Goal: Task Accomplishment & Management: Complete application form

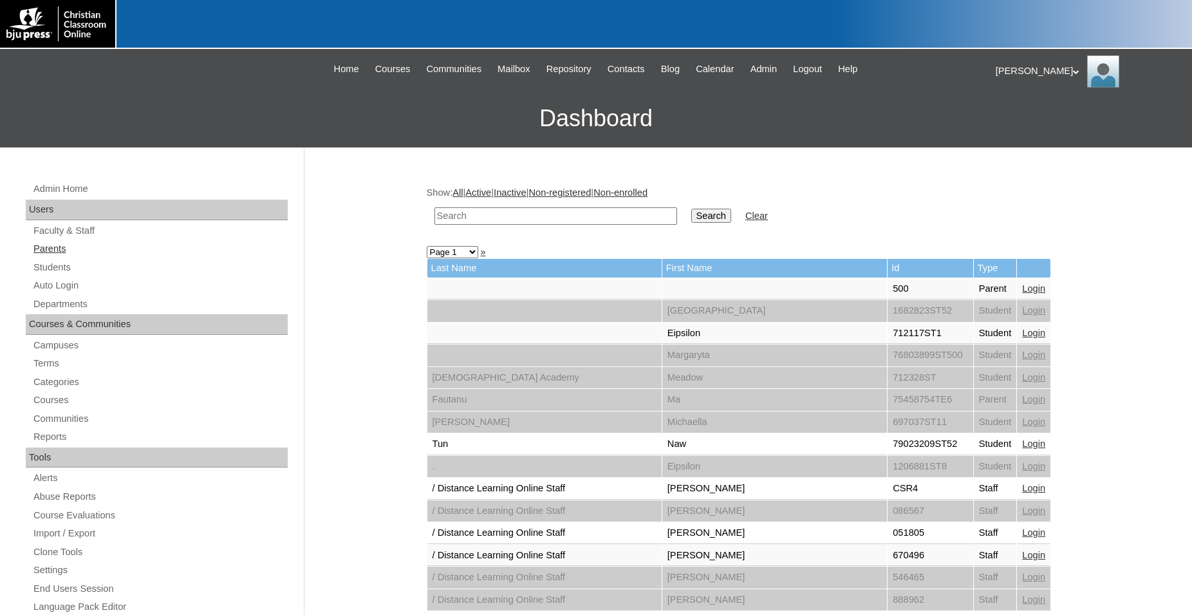
click at [60, 249] on link "Parents" at bounding box center [160, 249] width 256 height 16
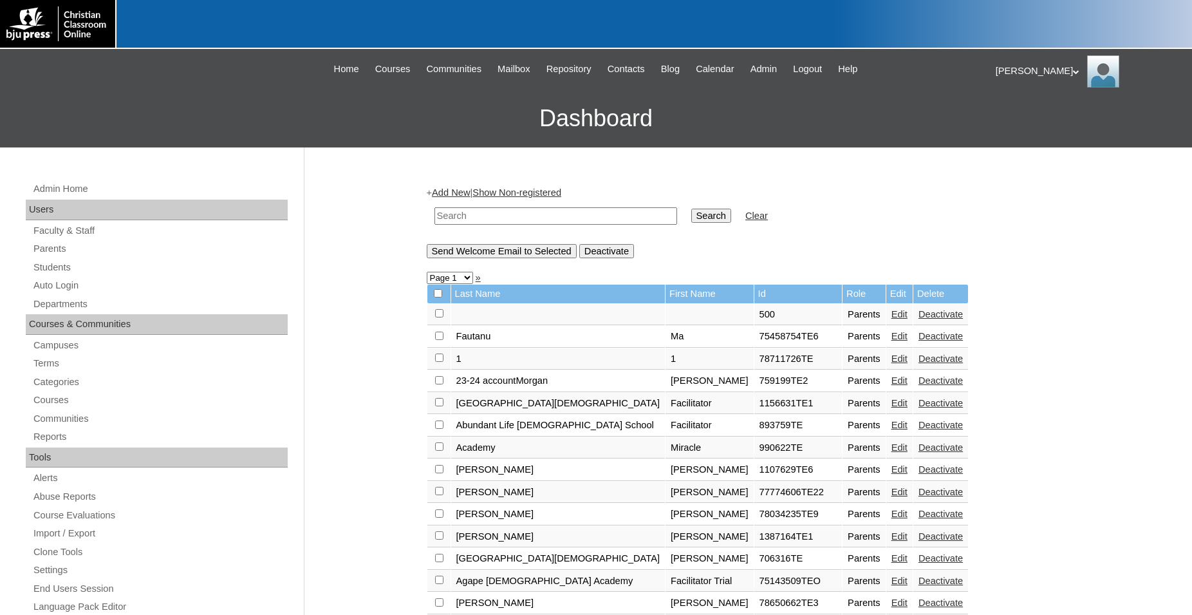
click at [554, 214] on input "text" at bounding box center [555, 215] width 243 height 17
type input "500046050"
click at [691, 209] on input "Search" at bounding box center [711, 216] width 40 height 14
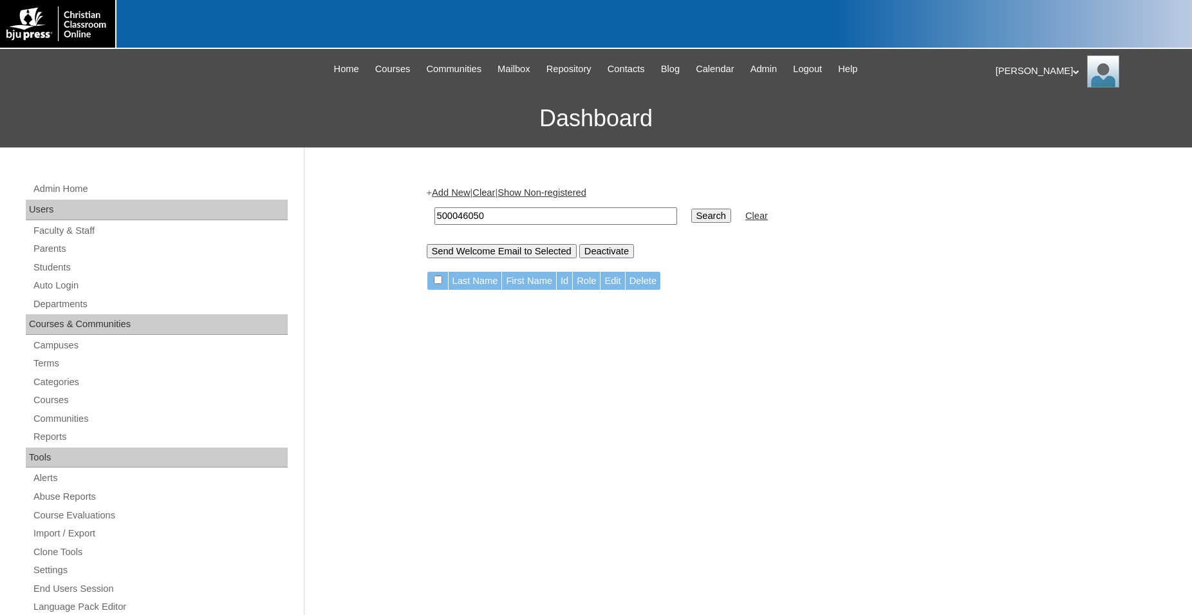
click at [466, 192] on link "Add New" at bounding box center [451, 192] width 38 height 10
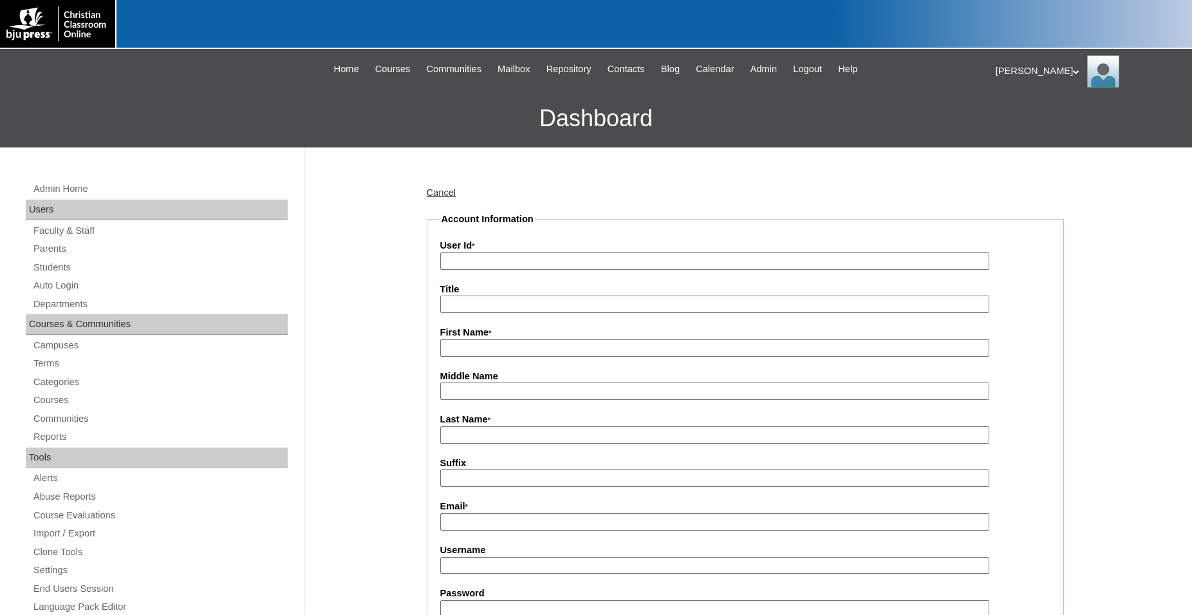
click at [558, 259] on input "User Id *" at bounding box center [714, 260] width 549 height 17
type input "500046050TE1"
click at [537, 350] on input "First Name *" at bounding box center [714, 347] width 549 height 17
drag, startPoint x: 537, startPoint y: 350, endPoint x: 430, endPoint y: 352, distance: 106.9
click at [440, 352] on input "Emily" at bounding box center [714, 347] width 549 height 17
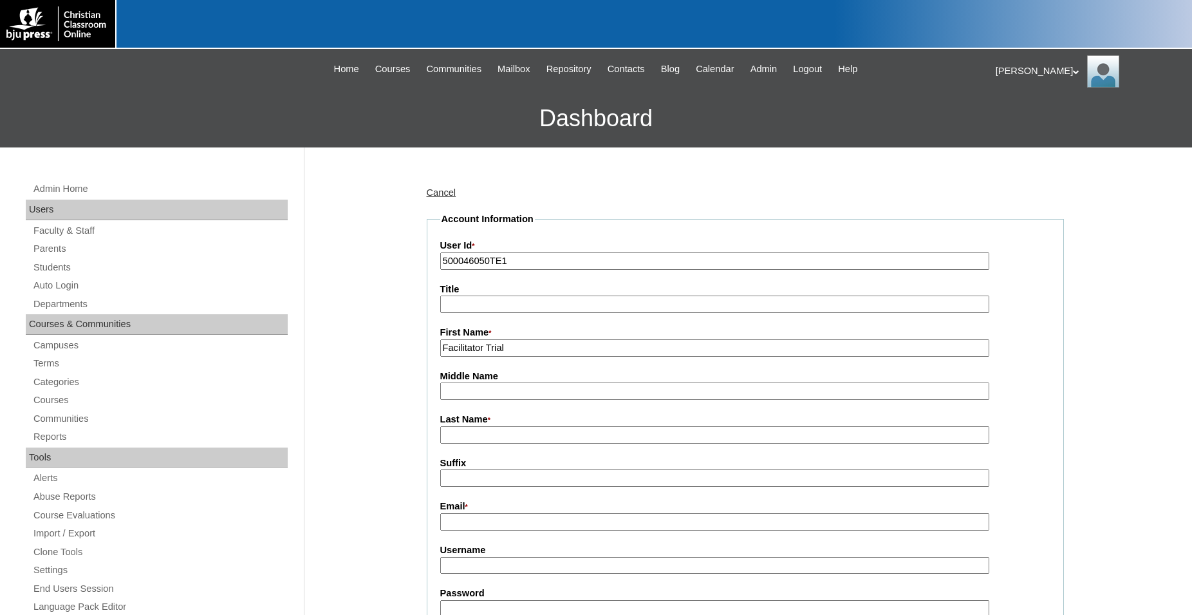
type input "Facilitator Trial"
type input "Cornerstone Classical Academy"
click at [465, 526] on input "Email *" at bounding box center [714, 521] width 549 height 17
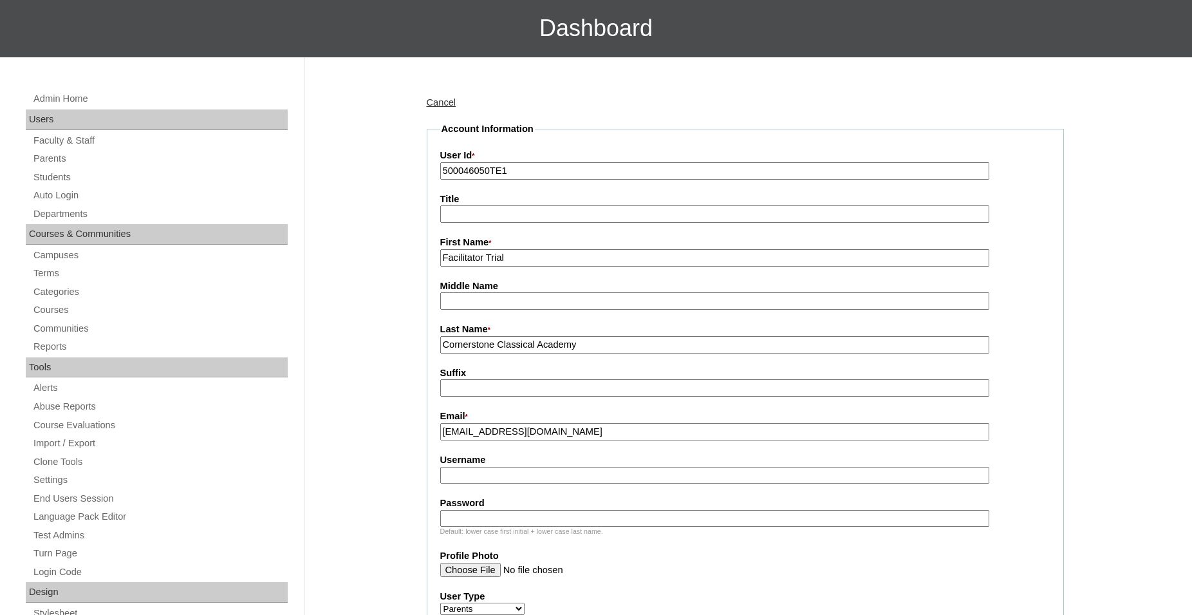
scroll to position [131, 0]
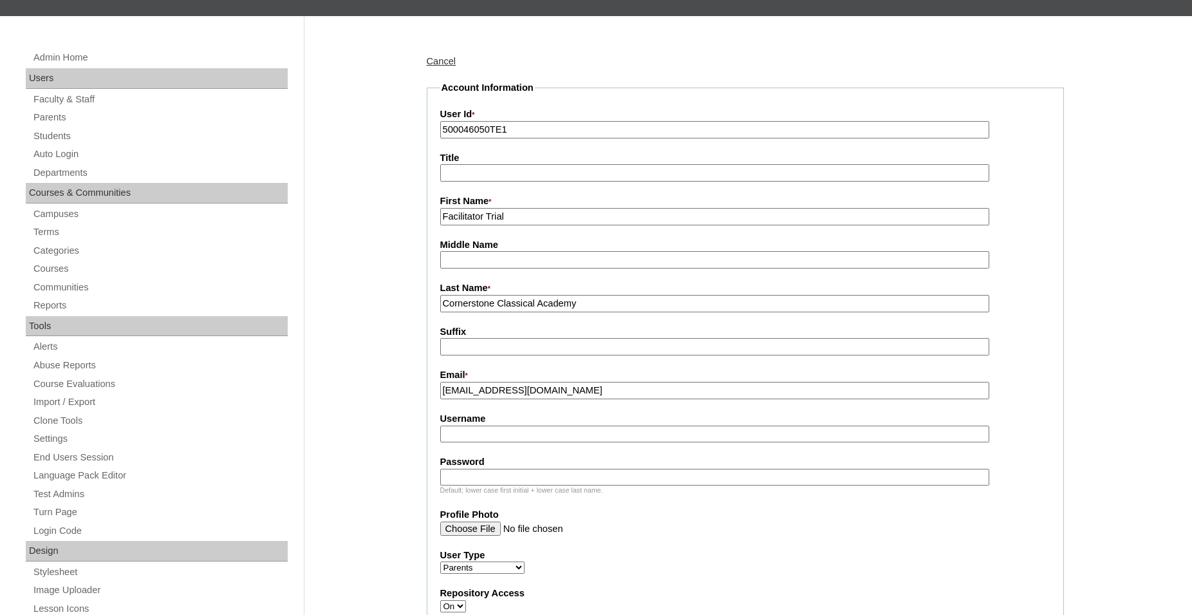
type input "cornerstoneclassicalacademy@gmail.com"
click at [546, 439] on input "Username" at bounding box center [714, 433] width 549 height 17
type input "FacilitatorCCA"
click at [512, 478] on input "Password" at bounding box center [714, 477] width 549 height 17
click at [514, 478] on input "Password" at bounding box center [714, 477] width 549 height 17
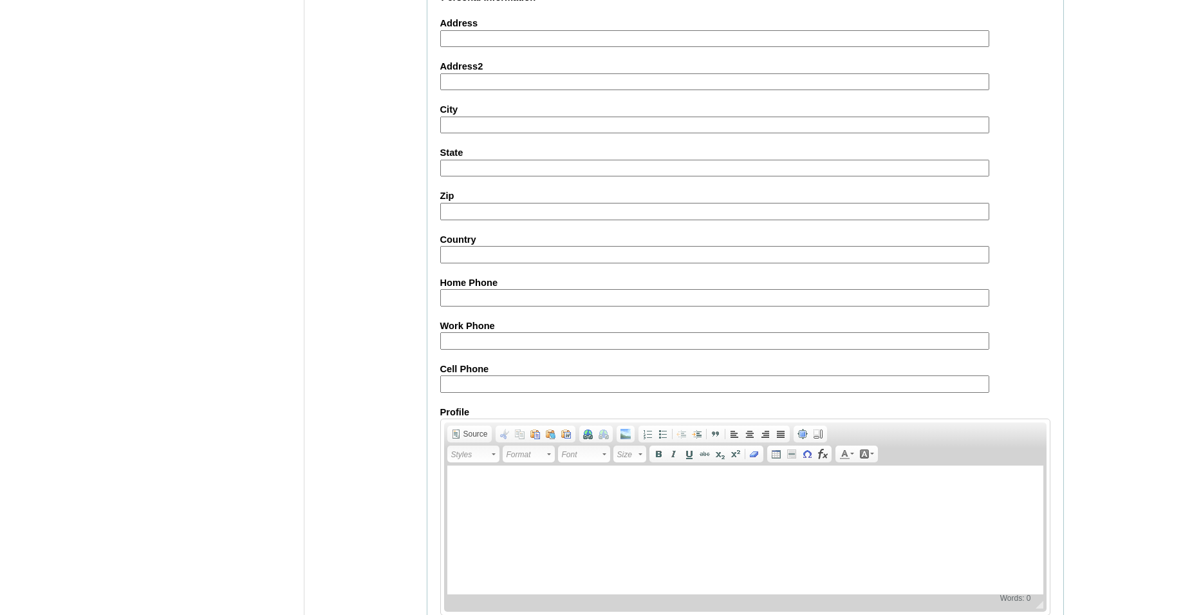
scroll to position [1133, 0]
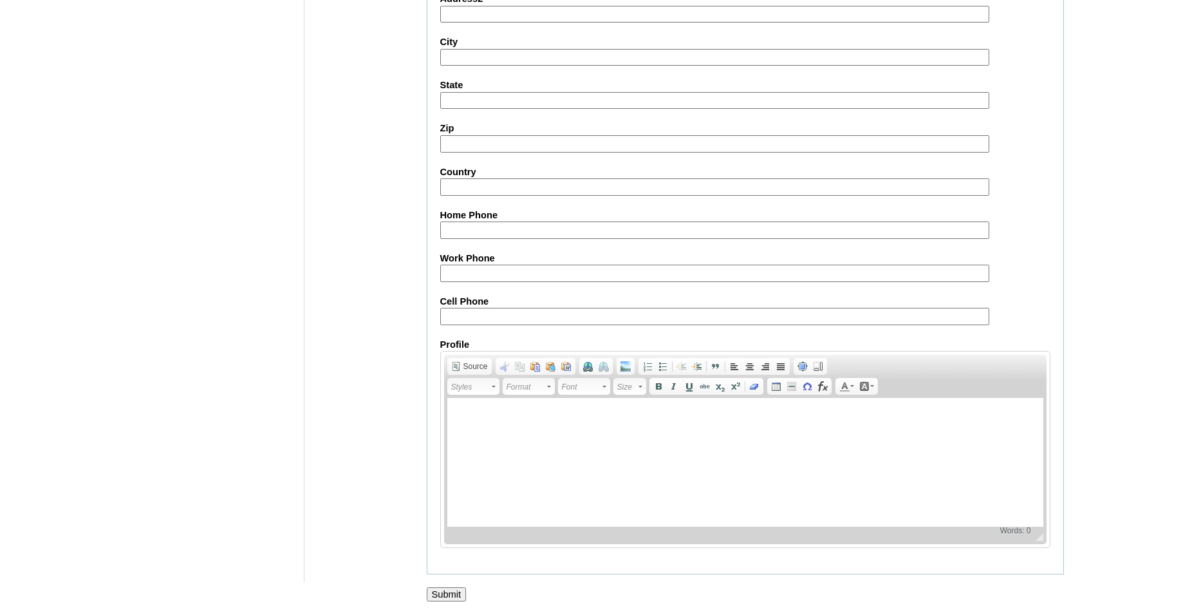
type input "Admin123"
click at [445, 593] on input "Submit" at bounding box center [447, 594] width 40 height 14
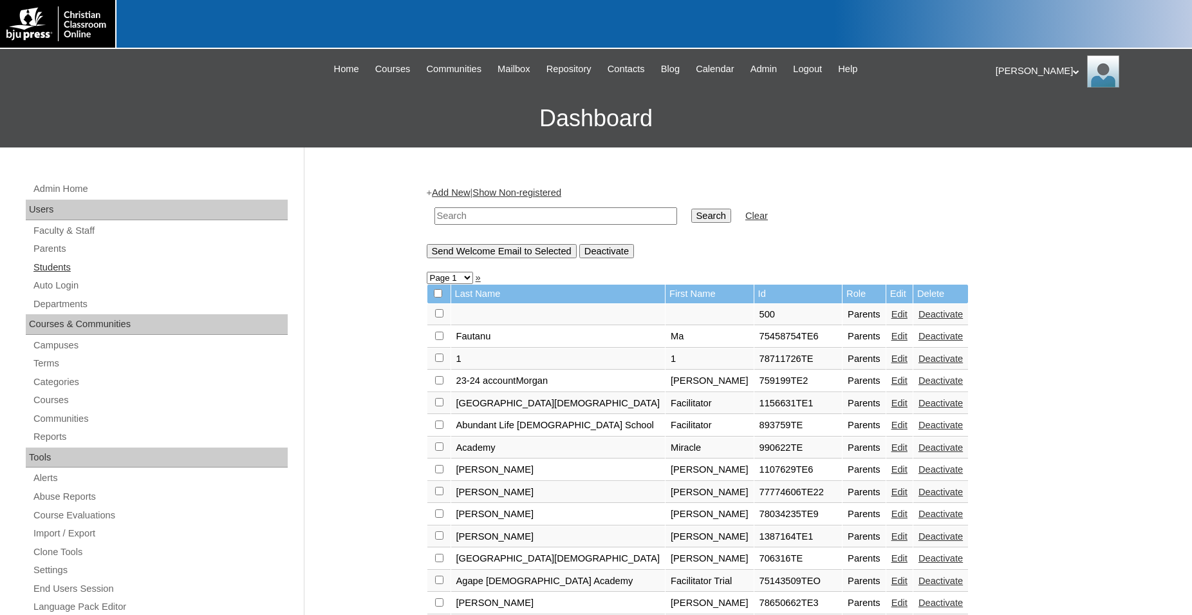
click at [64, 261] on link "Students" at bounding box center [160, 267] width 256 height 16
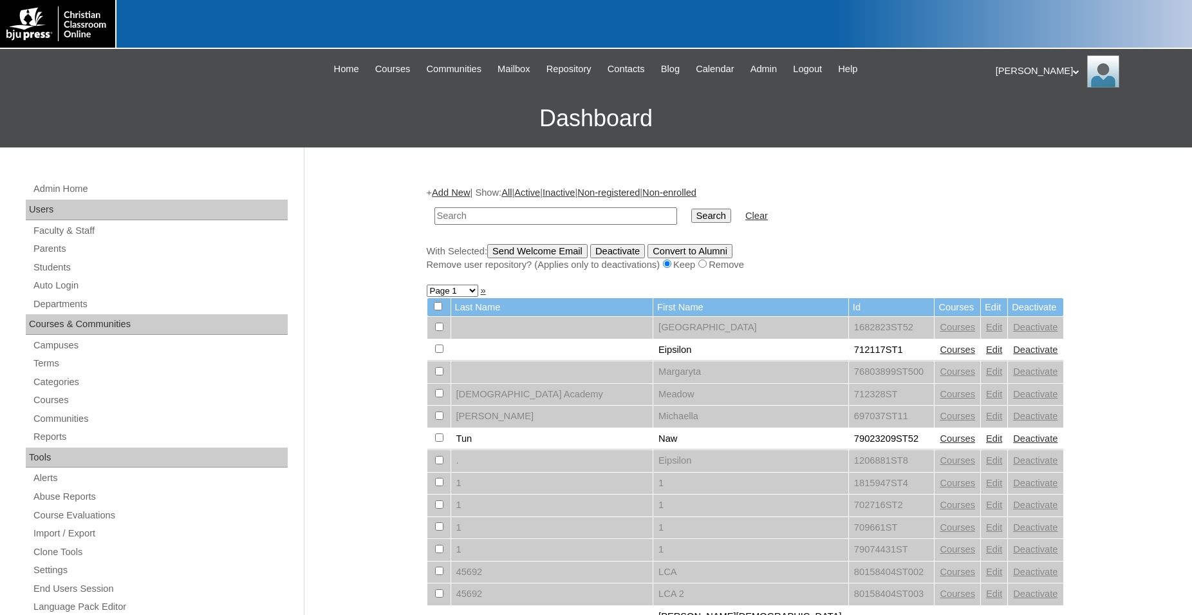
click at [526, 219] on input "text" at bounding box center [555, 215] width 243 height 17
click at [610, 216] on input "text" at bounding box center [555, 215] width 243 height 17
type input "5"
click at [459, 193] on link "Add New" at bounding box center [451, 192] width 38 height 10
click at [460, 193] on link "Add New" at bounding box center [451, 192] width 38 height 10
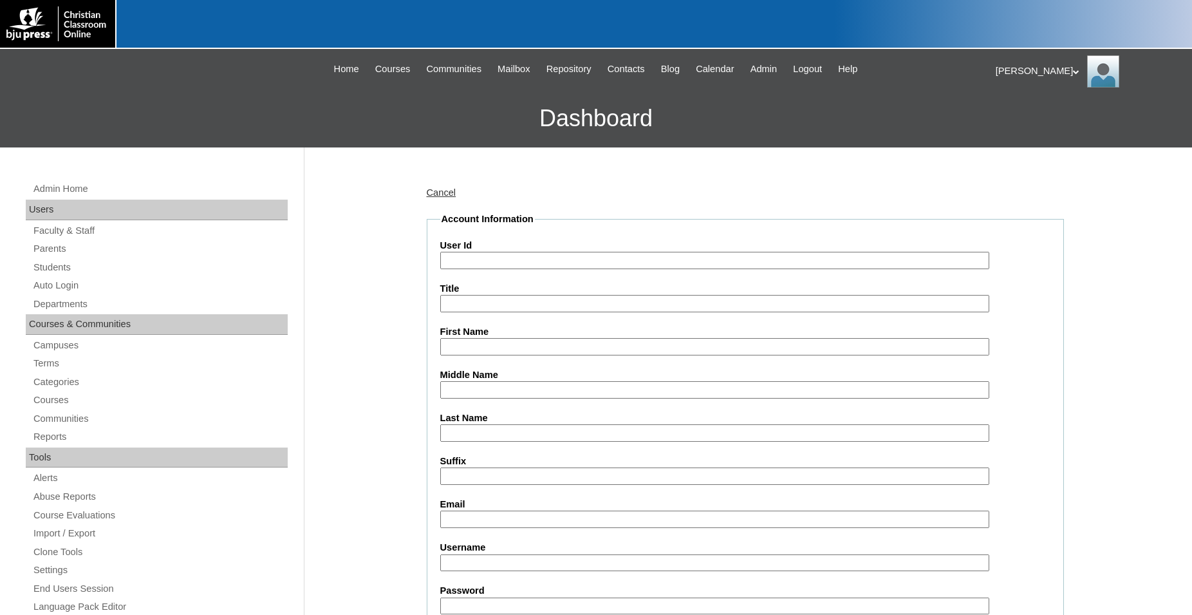
click at [497, 265] on input "User Id" at bounding box center [714, 260] width 549 height 17
type input "500046050ST01"
click at [507, 351] on input "First Name" at bounding box center [714, 346] width 549 height 17
type input "Student"
type input "Trial"
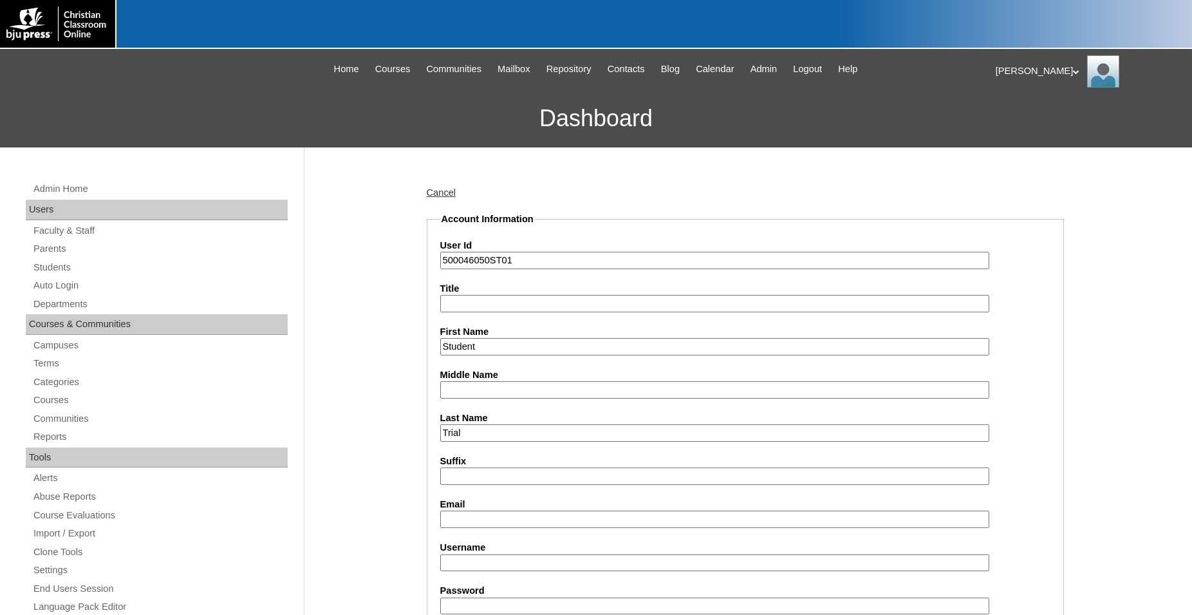
click at [512, 516] on input "Email" at bounding box center [714, 518] width 549 height 17
type input "o"
type input "cornerstoneclassicalacademy@gmail.com"
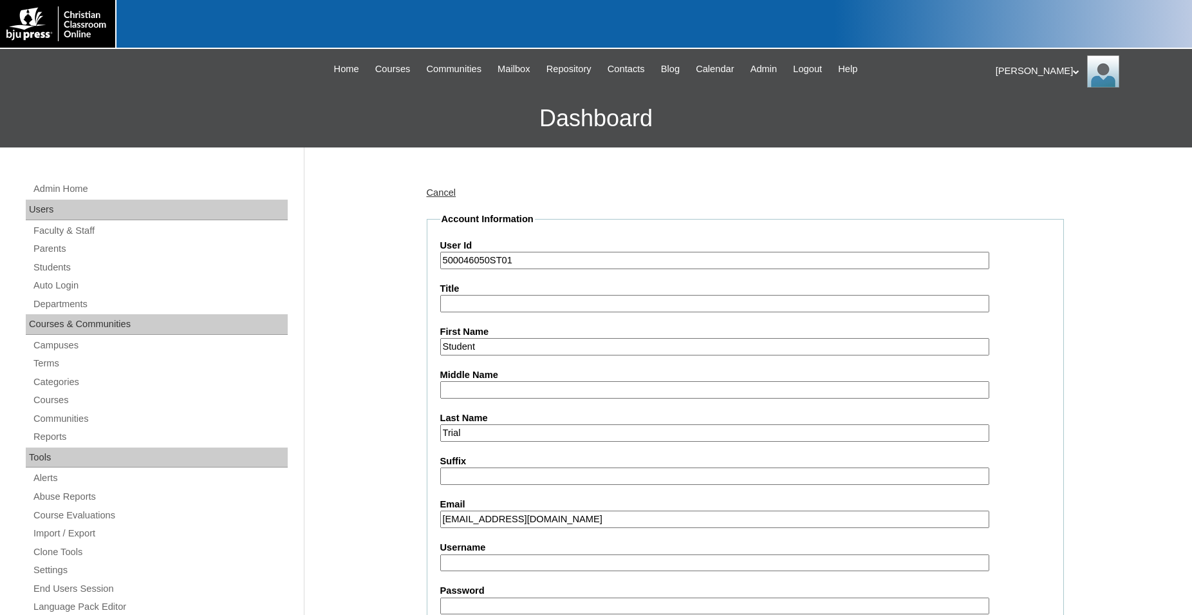
click at [534, 562] on input "Username" at bounding box center [714, 562] width 549 height 17
type input "StudentCCA"
click at [528, 607] on input "Password" at bounding box center [714, 605] width 549 height 17
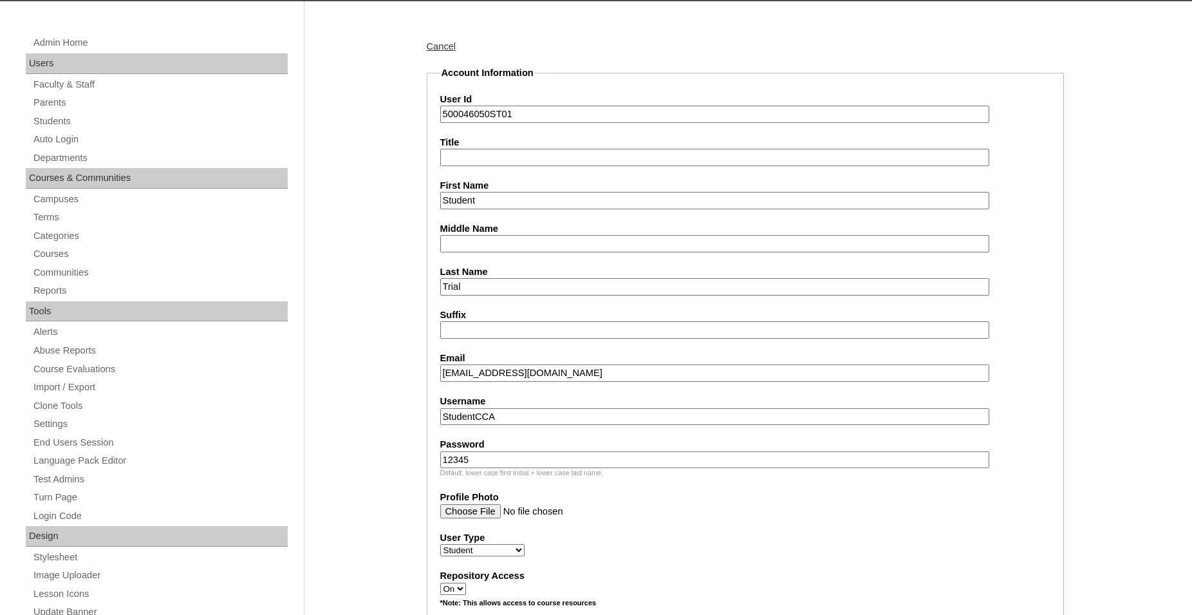
scroll to position [328, 0]
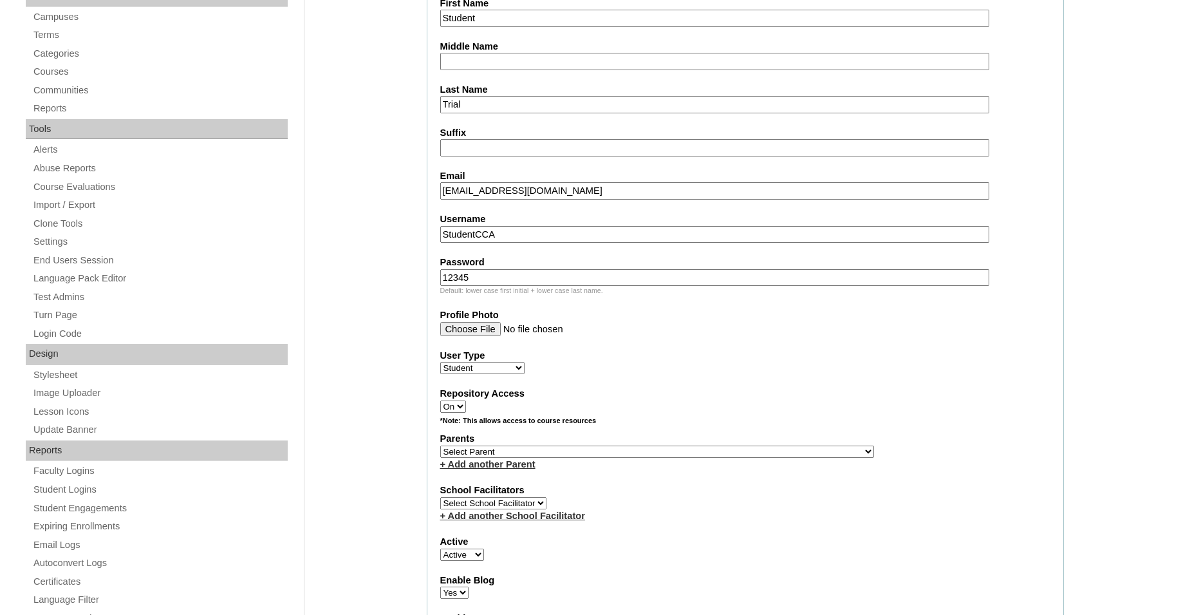
type input "12345"
select select "36628"
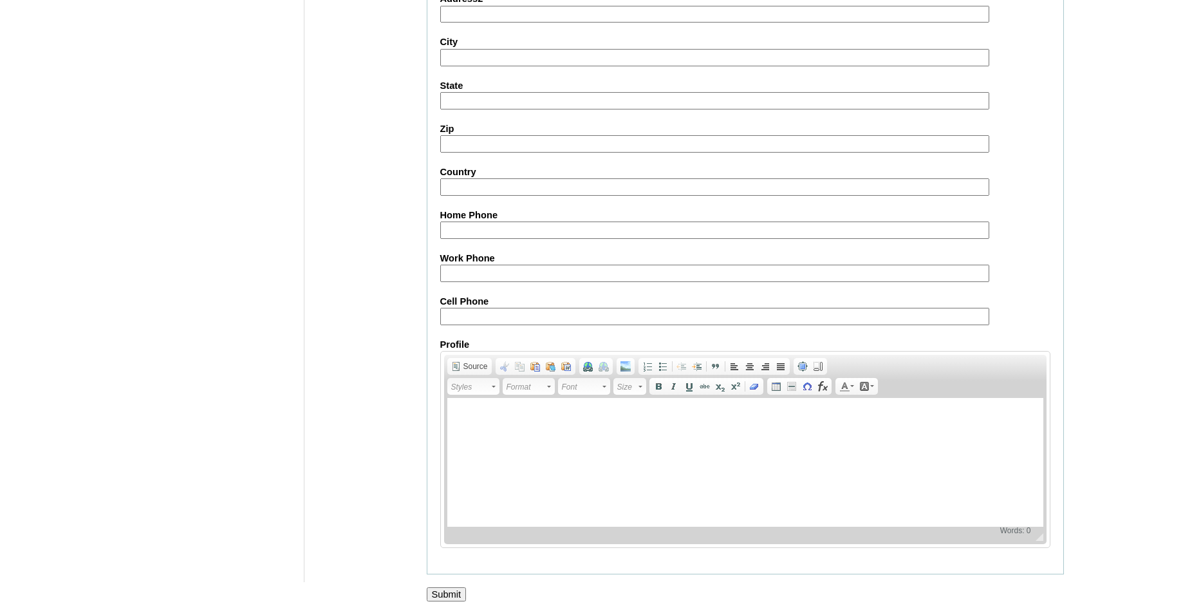
scroll to position [1365, 0]
click at [446, 591] on input "Submit" at bounding box center [447, 594] width 40 height 14
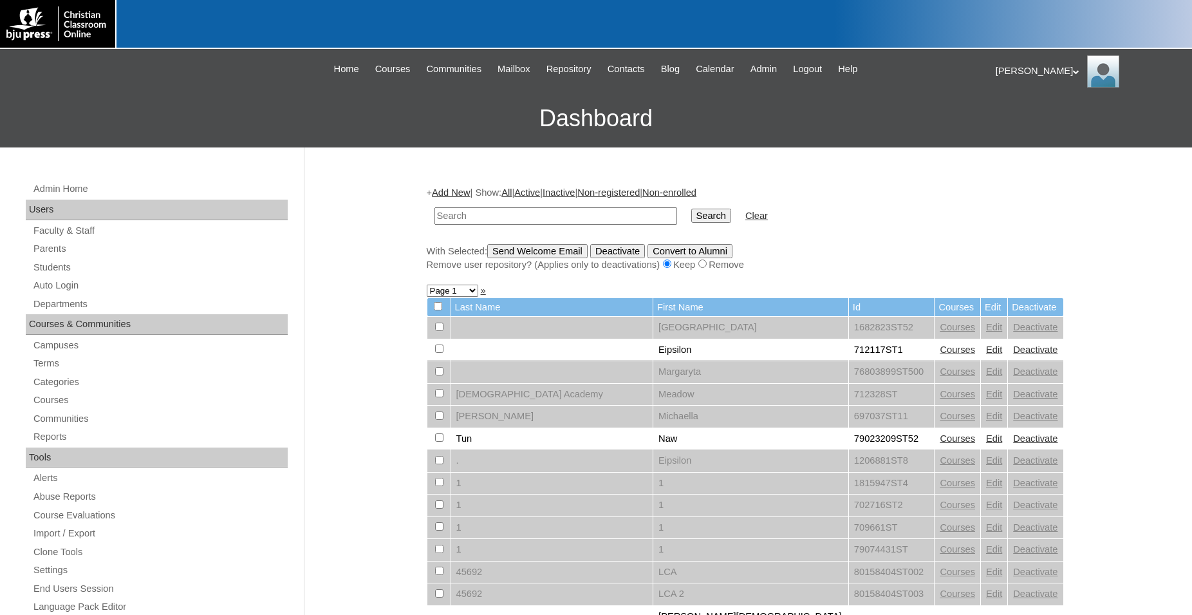
click at [503, 215] on input "text" at bounding box center [555, 215] width 243 height 17
type input "500046050"
click at [691, 209] on input "Search" at bounding box center [711, 216] width 40 height 14
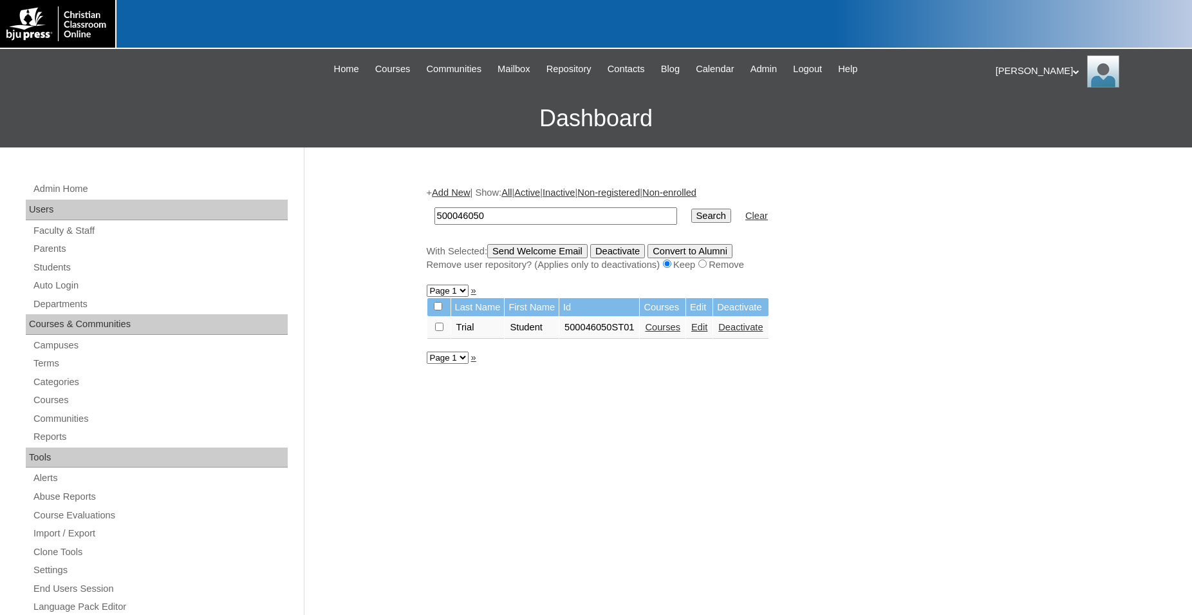
click at [671, 331] on link "Courses" at bounding box center [662, 327] width 35 height 10
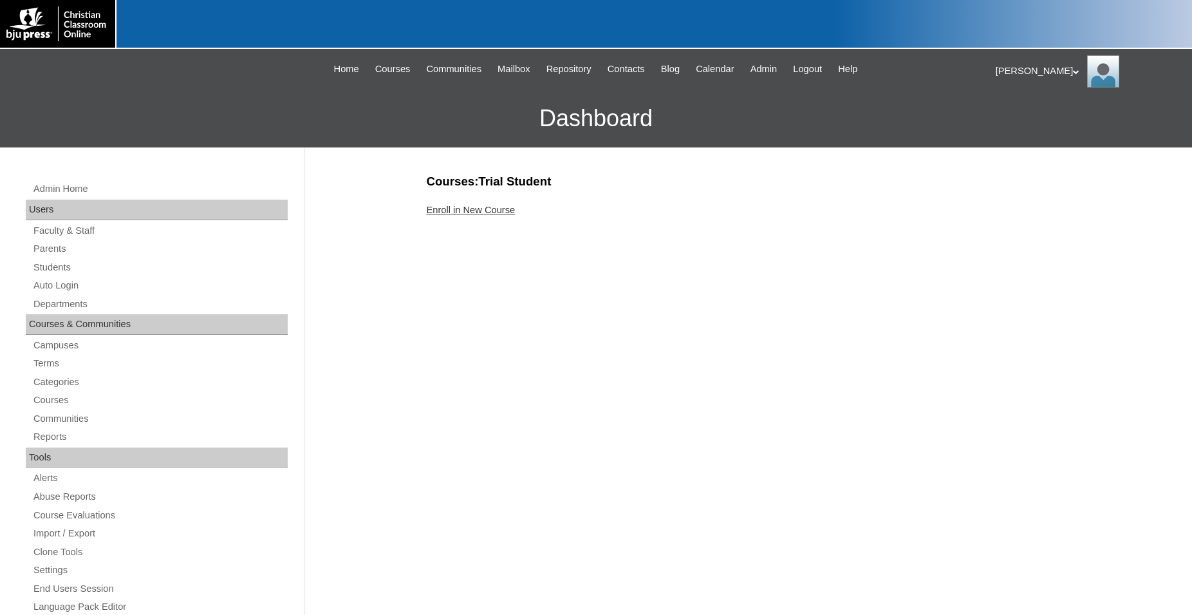
click at [488, 209] on link "Enroll in New Course" at bounding box center [471, 210] width 89 height 10
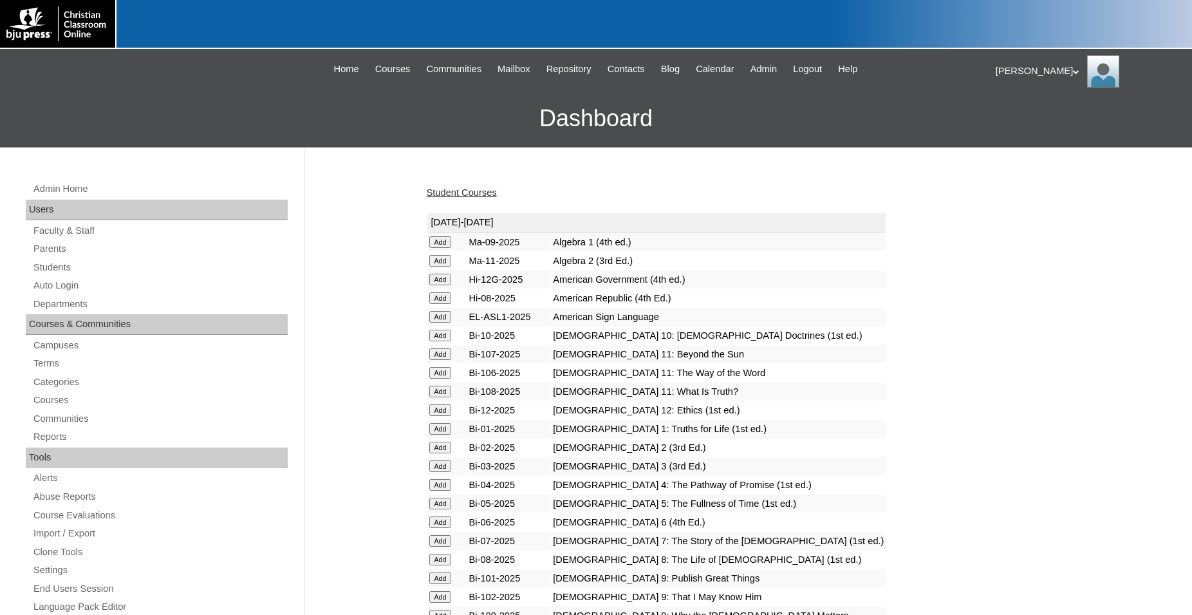
click at [439, 242] on input "Add" at bounding box center [440, 242] width 23 height 12
click at [1073, 72] on icon at bounding box center [1076, 72] width 6 height 5
click at [1032, 120] on span "Logout" at bounding box center [1019, 121] width 26 height 10
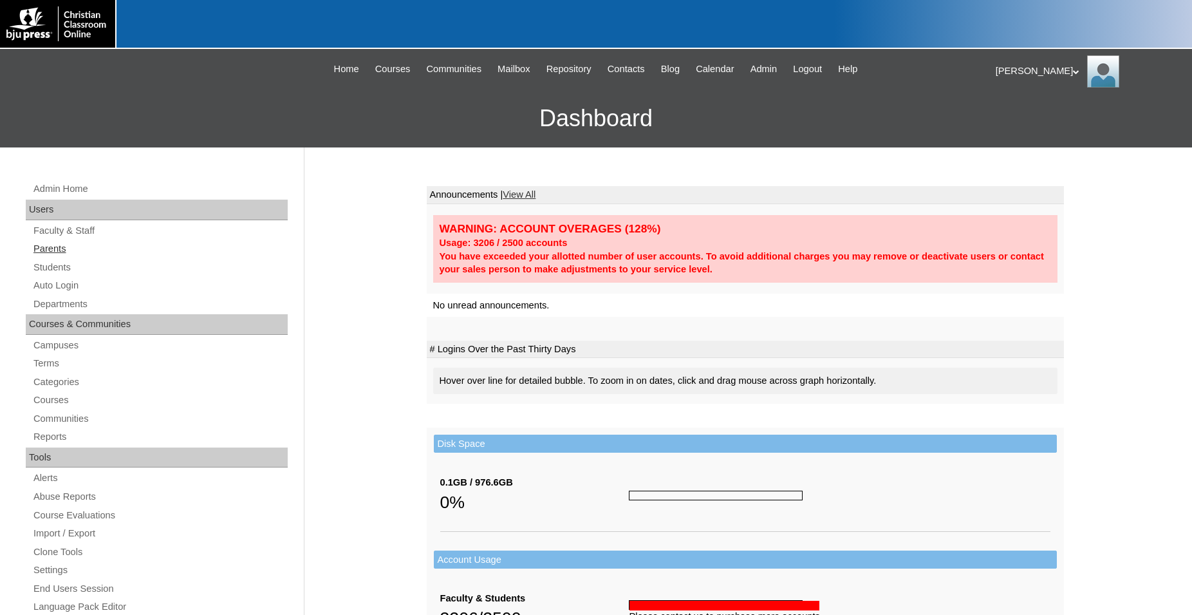
click at [57, 247] on link "Parents" at bounding box center [160, 249] width 256 height 16
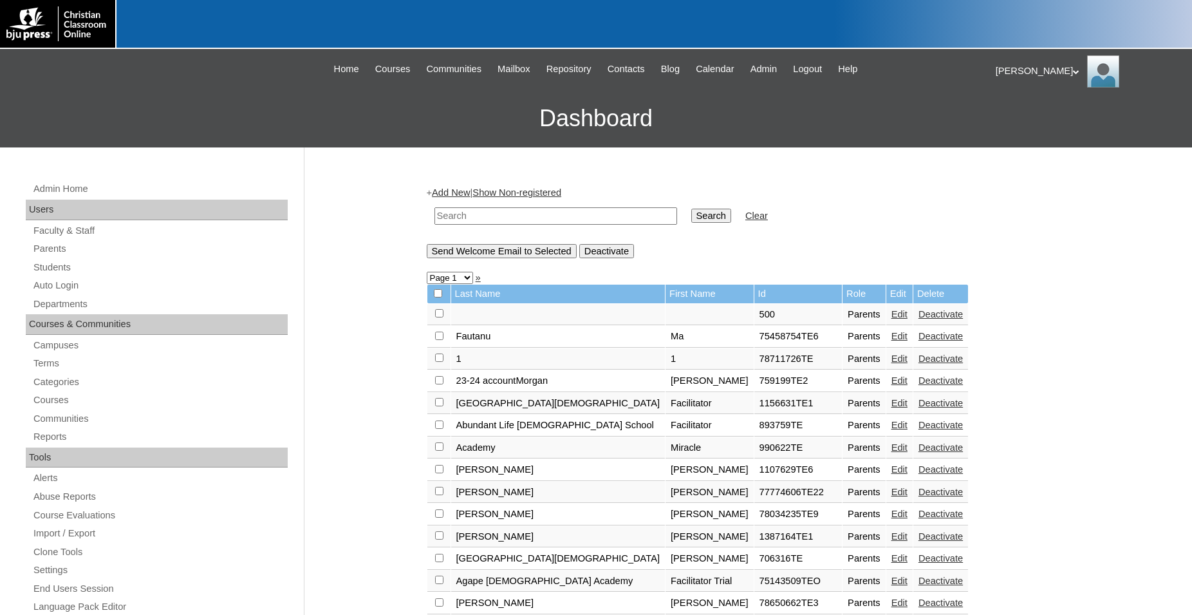
click at [553, 219] on input "text" at bounding box center [555, 215] width 243 height 17
type input "79433539"
click at [691, 209] on input "Search" at bounding box center [711, 216] width 40 height 14
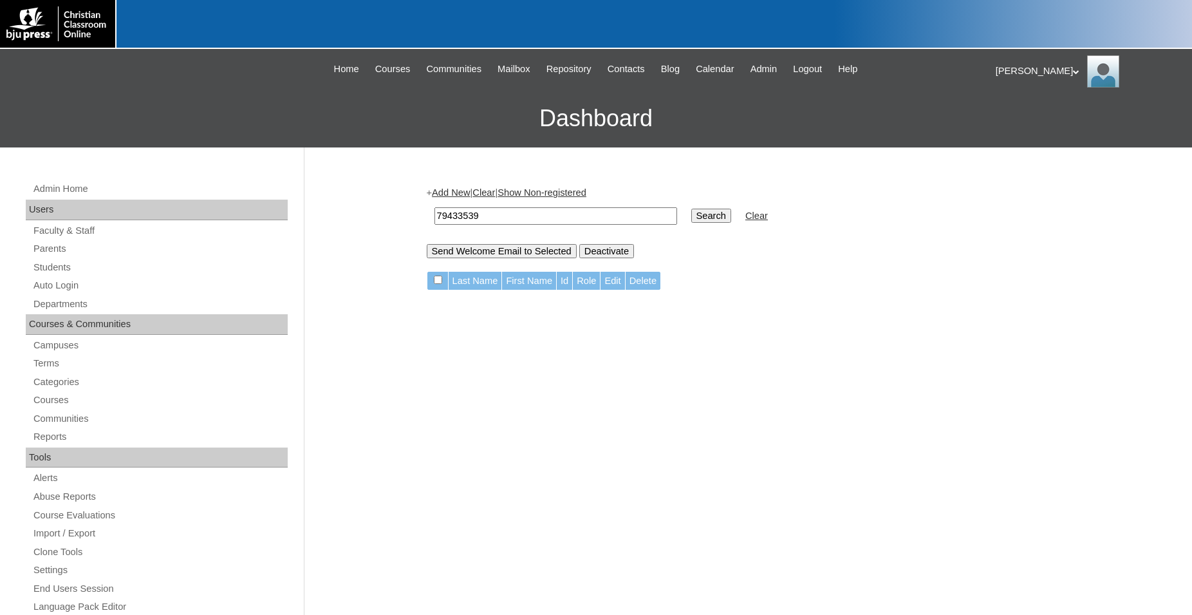
click at [466, 191] on link "Add New" at bounding box center [451, 192] width 38 height 10
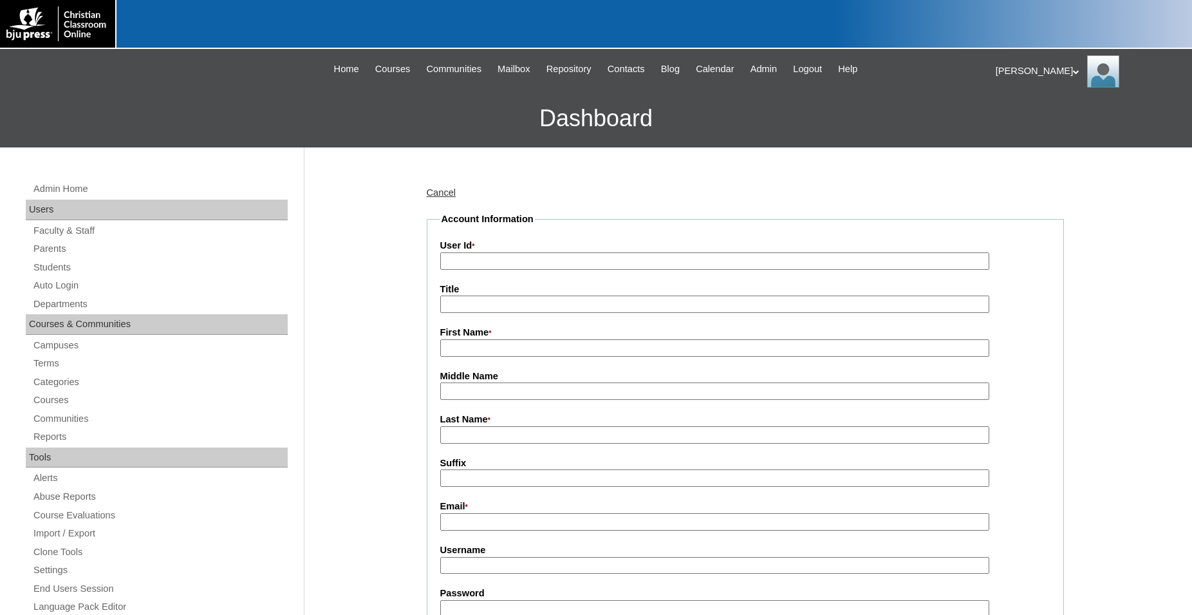
click at [540, 260] on input "User Id *" at bounding box center [714, 260] width 549 height 17
type input "79433539TE01"
click at [584, 345] on input "First Name *" at bounding box center [714, 347] width 549 height 17
type input "f"
type input "Facilitator Trial"
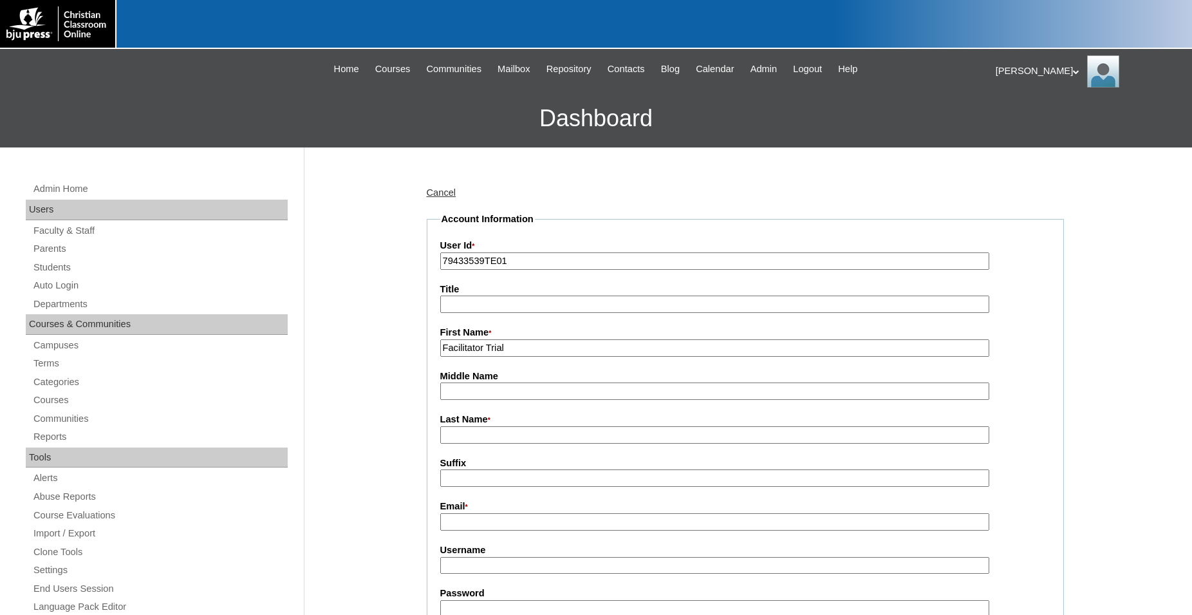
click at [552, 434] on input "Last Name *" at bounding box center [714, 434] width 549 height 17
click at [563, 437] on input "Remnant Preparatory" at bounding box center [714, 434] width 549 height 17
type input "[GEOGRAPHIC_DATA]"
click at [561, 525] on input "Email *" at bounding box center [714, 521] width 549 height 17
click at [519, 524] on input "Email *" at bounding box center [714, 521] width 549 height 17
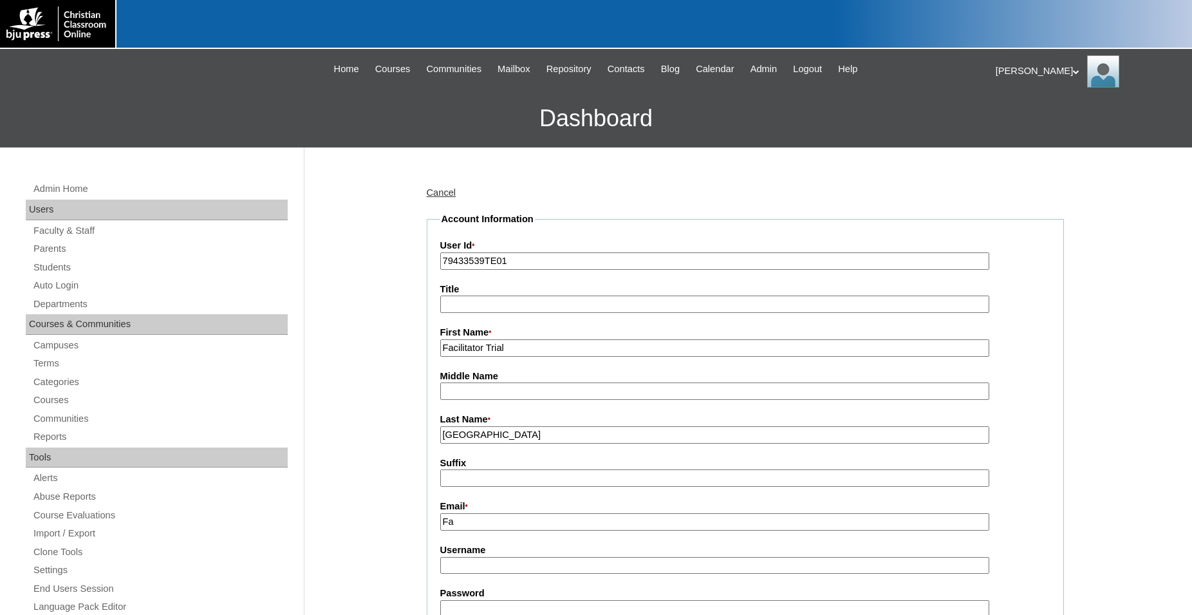
type input "F"
click at [570, 519] on input "Email *" at bounding box center [714, 521] width 549 height 17
paste input "[PERSON_NAME][EMAIL_ADDRESS][PERSON_NAME][DOMAIN_NAME]"
type input "[PERSON_NAME][EMAIL_ADDRESS][PERSON_NAME][DOMAIN_NAME]"
click at [561, 574] on input "Username" at bounding box center [714, 565] width 549 height 17
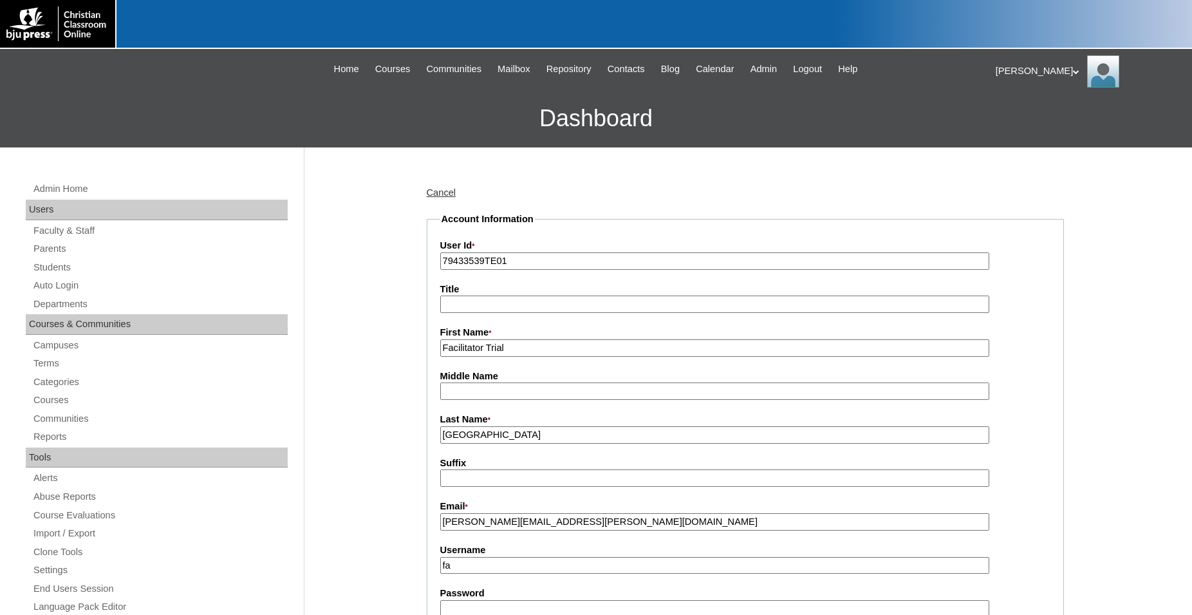
type input "f"
type input "F"
type input "facilitatorRPrep"
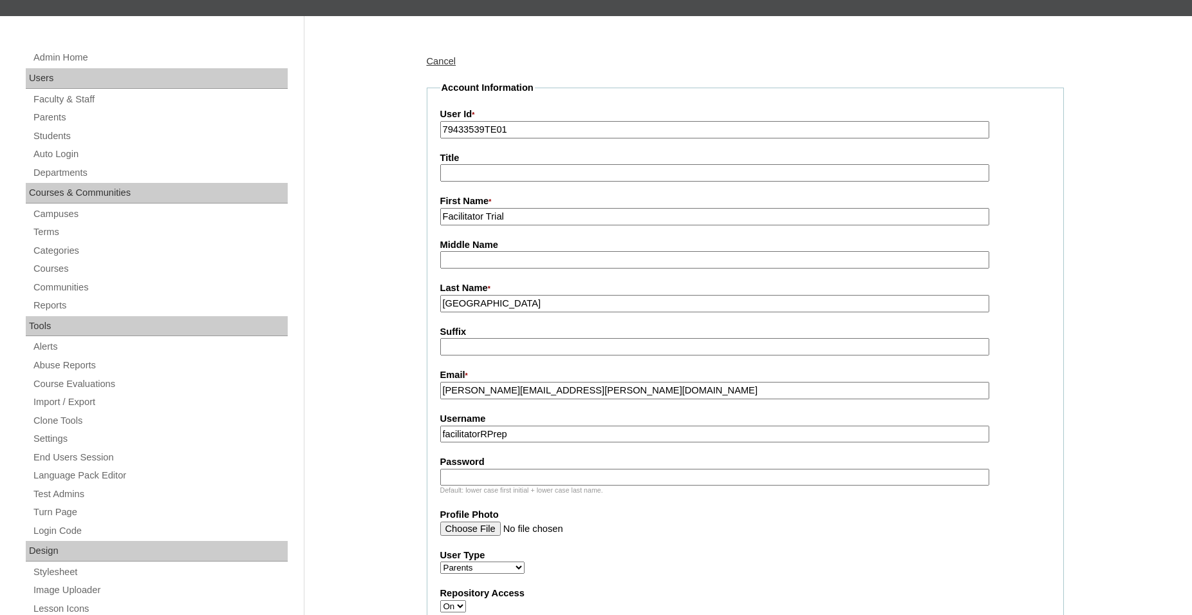
click at [542, 476] on input "Password" at bounding box center [714, 477] width 549 height 17
type input "Admin123"
click at [492, 437] on input "facilitatorRPrep" at bounding box center [714, 433] width 549 height 17
click at [490, 433] on input "facilitatorRemPrep" at bounding box center [714, 433] width 549 height 17
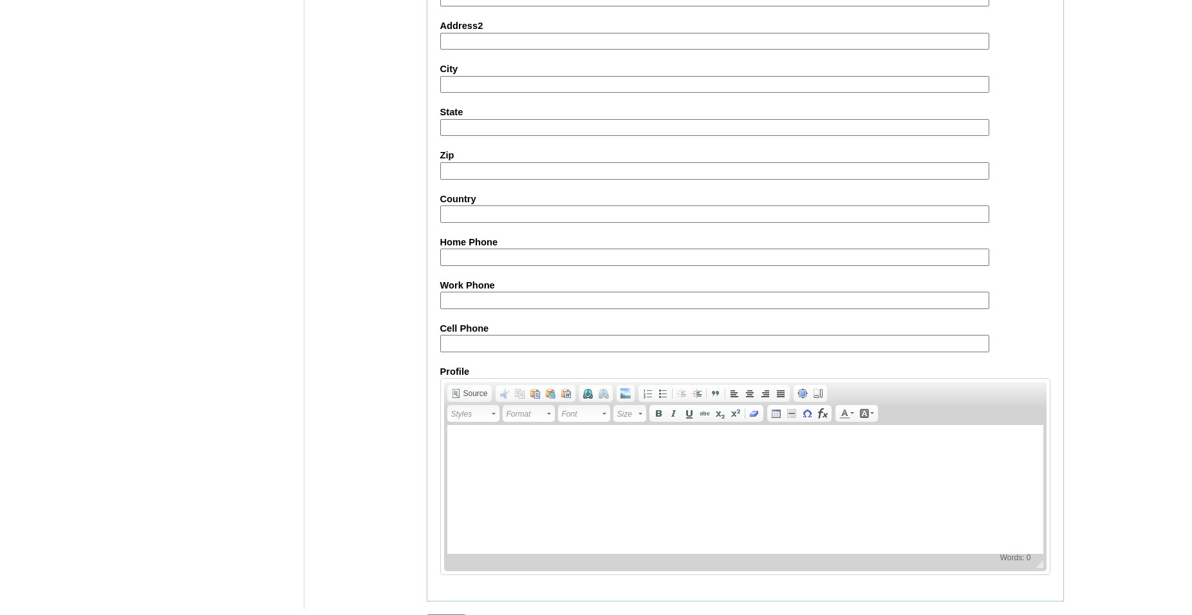
scroll to position [1133, 0]
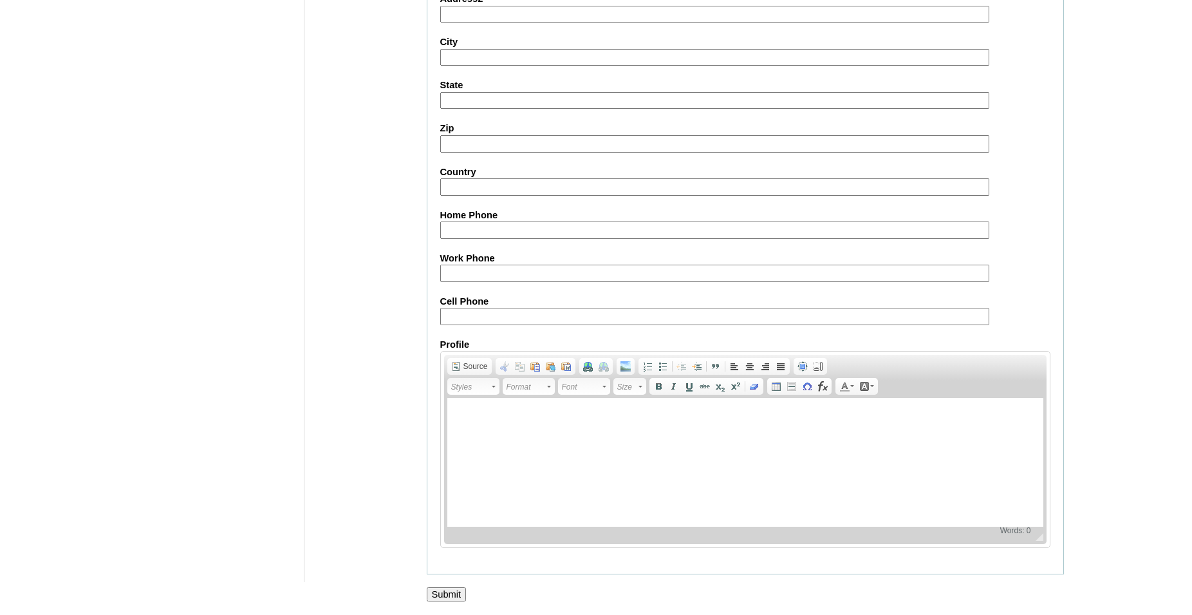
type input "facilitatorRemPrep"
click at [452, 594] on input "Submit" at bounding box center [447, 594] width 40 height 14
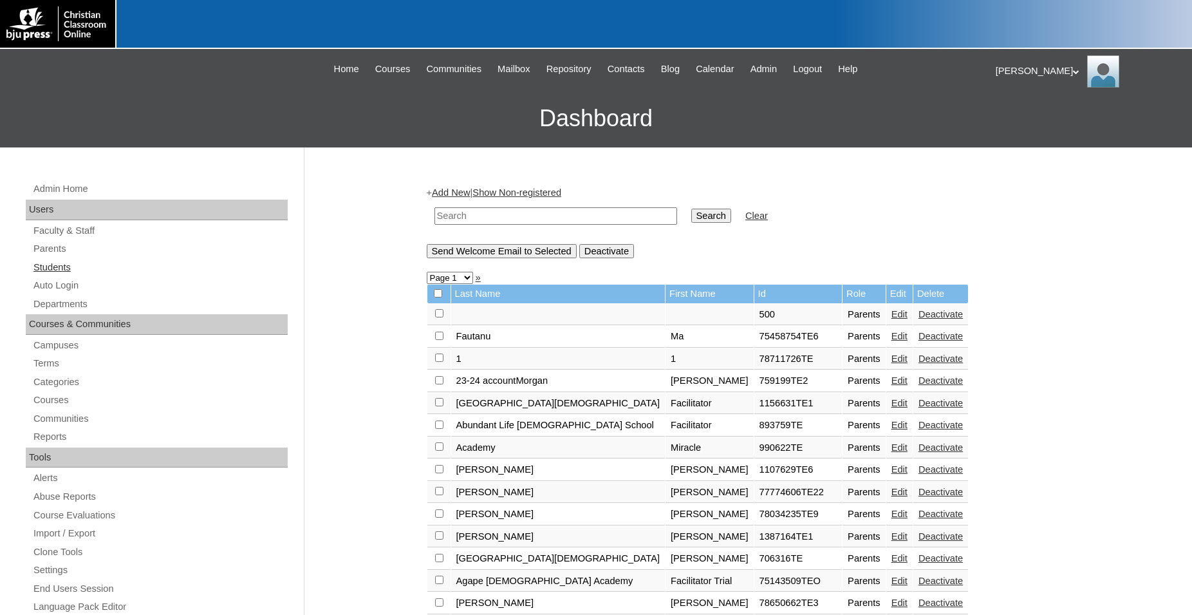
click at [69, 267] on link "Students" at bounding box center [160, 267] width 256 height 16
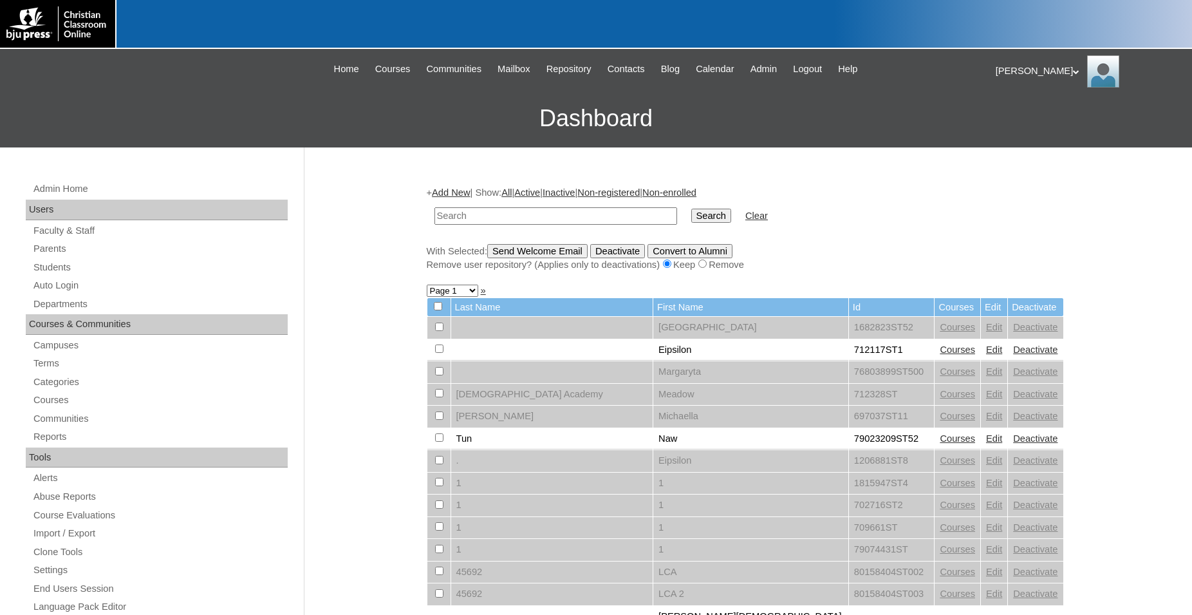
click at [588, 216] on input "text" at bounding box center [555, 215] width 243 height 17
type input "79433539"
click at [691, 209] on input "Search" at bounding box center [711, 216] width 40 height 14
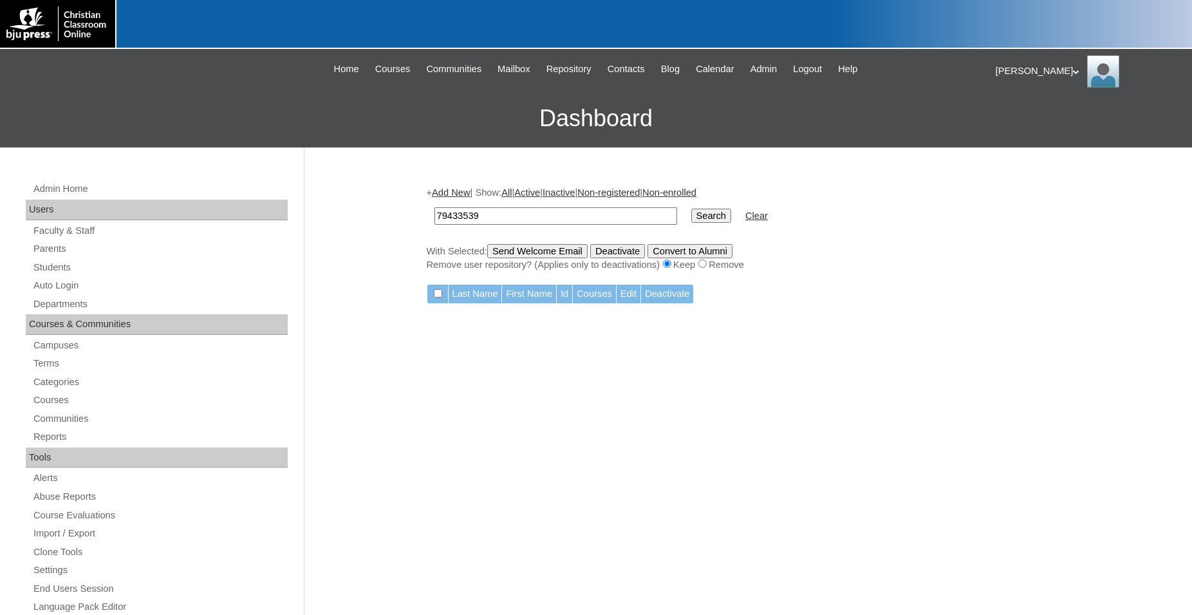
click at [468, 194] on link "Add New" at bounding box center [451, 192] width 38 height 10
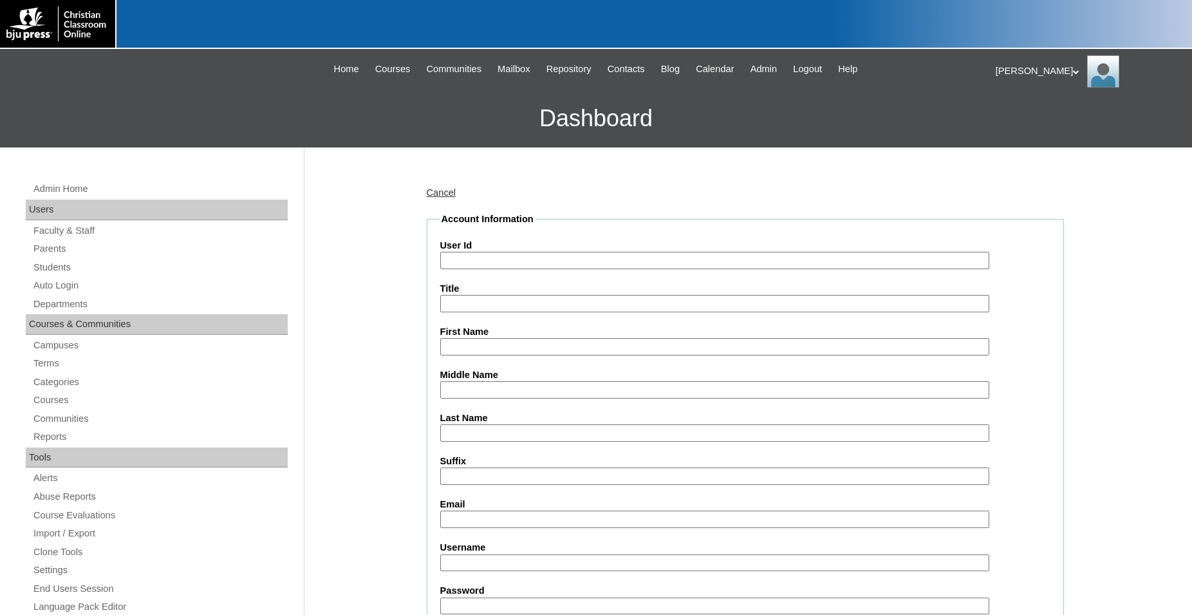
click at [478, 258] on input "User Id" at bounding box center [714, 260] width 549 height 17
type input "79433539ST01"
click at [573, 349] on input "First Name" at bounding box center [714, 346] width 549 height 17
type input "Student Trial"
type input "Remnant Preparatory School"
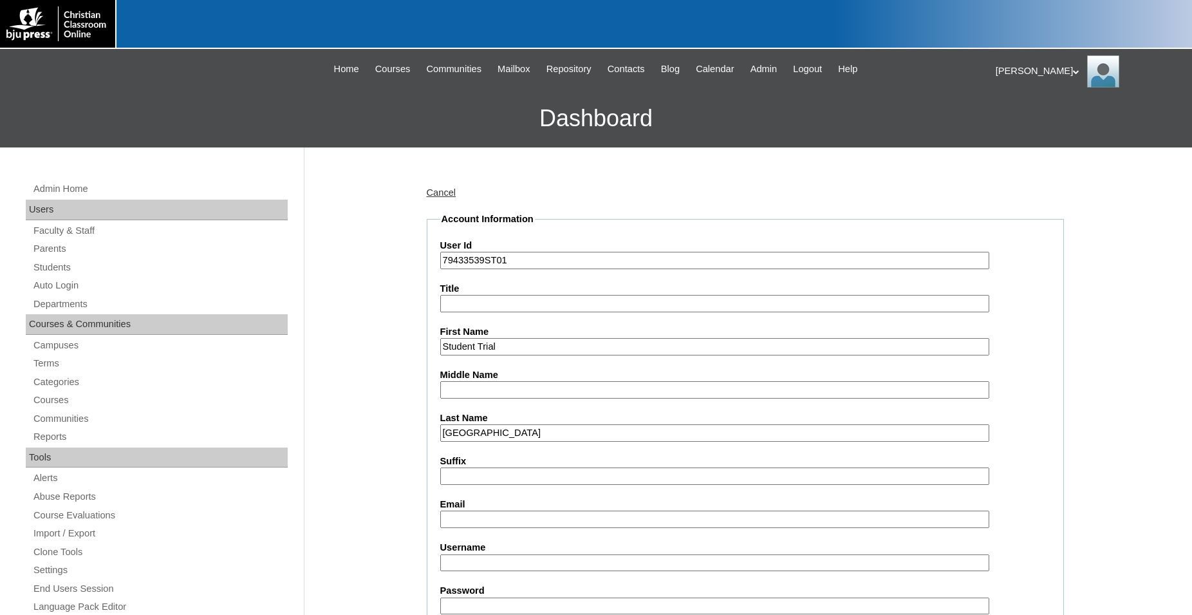
click at [507, 343] on input "Student Trial" at bounding box center [714, 346] width 549 height 17
type input "Student Trial1"
click at [511, 516] on input "Email" at bounding box center [714, 518] width 549 height 17
click at [681, 516] on input "Email" at bounding box center [714, 518] width 549 height 17
paste input "madeline.ortiz@remnantprep.net"
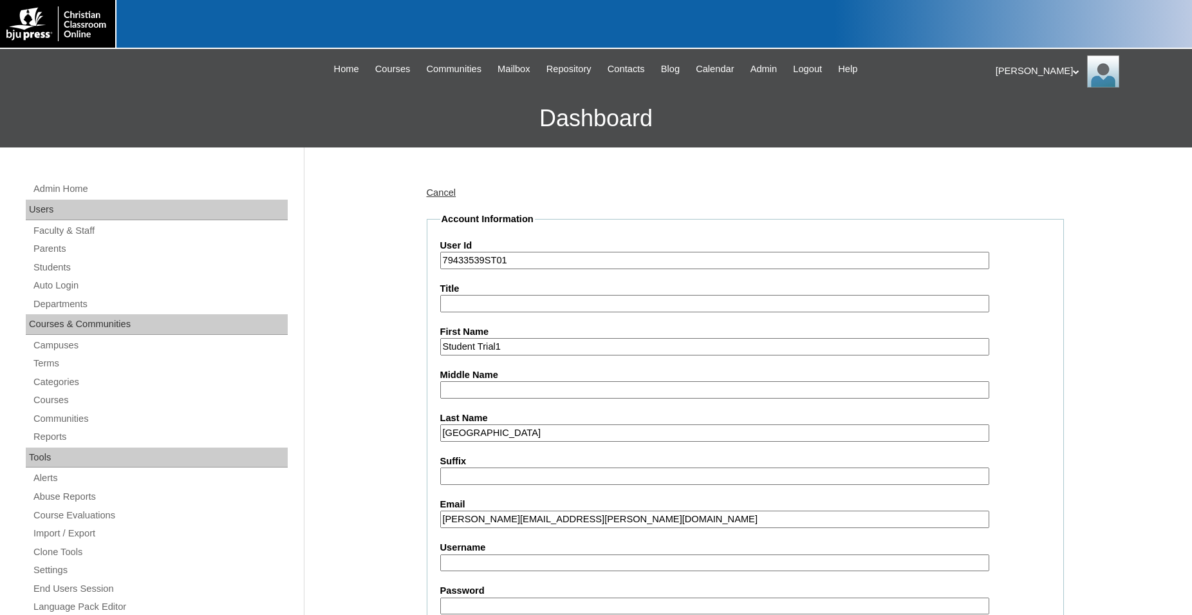
type input "madeline.ortiz@remnantprep.net"
click at [556, 565] on input "Username" at bounding box center [714, 562] width 549 height 17
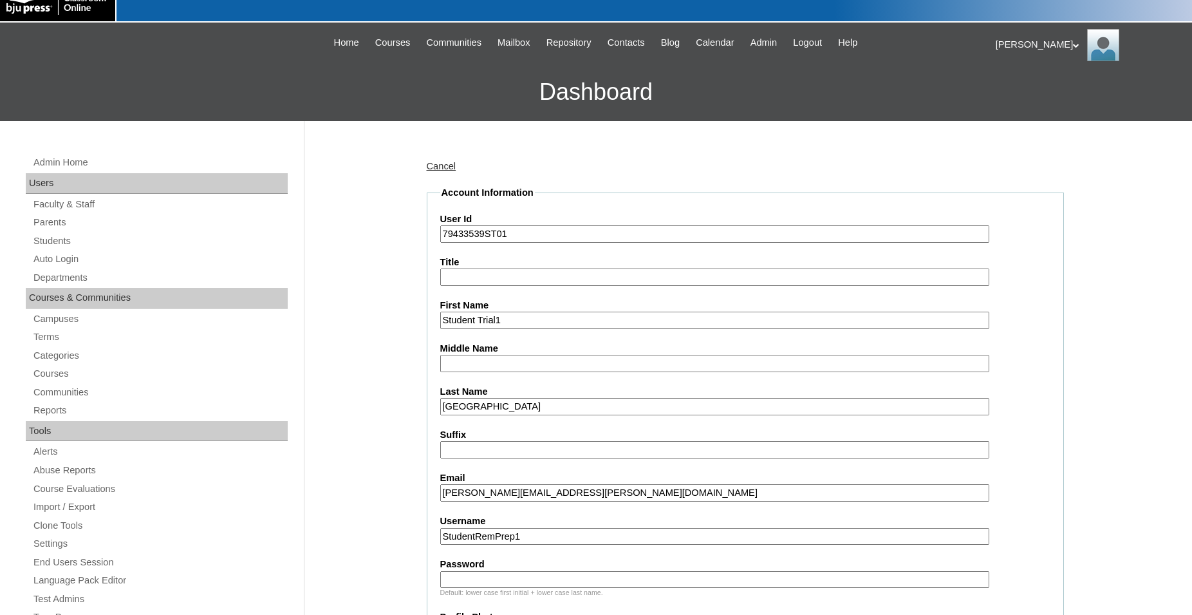
scroll to position [131, 0]
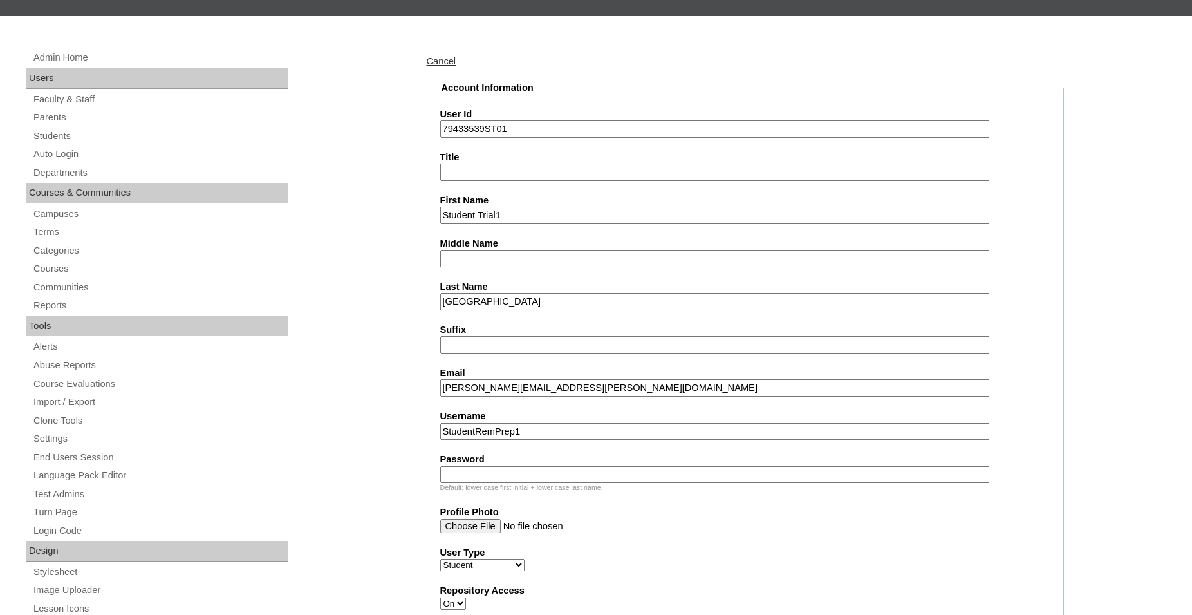
type input "StudentRemPrep1"
click at [568, 474] on input "Password" at bounding box center [714, 474] width 549 height 17
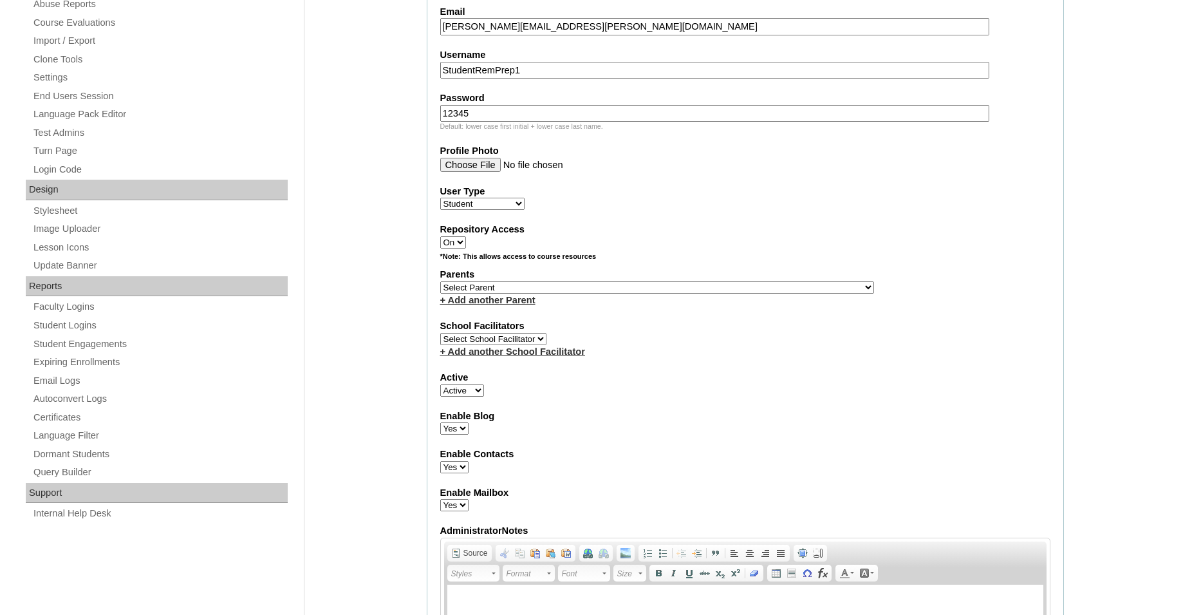
scroll to position [486, 0]
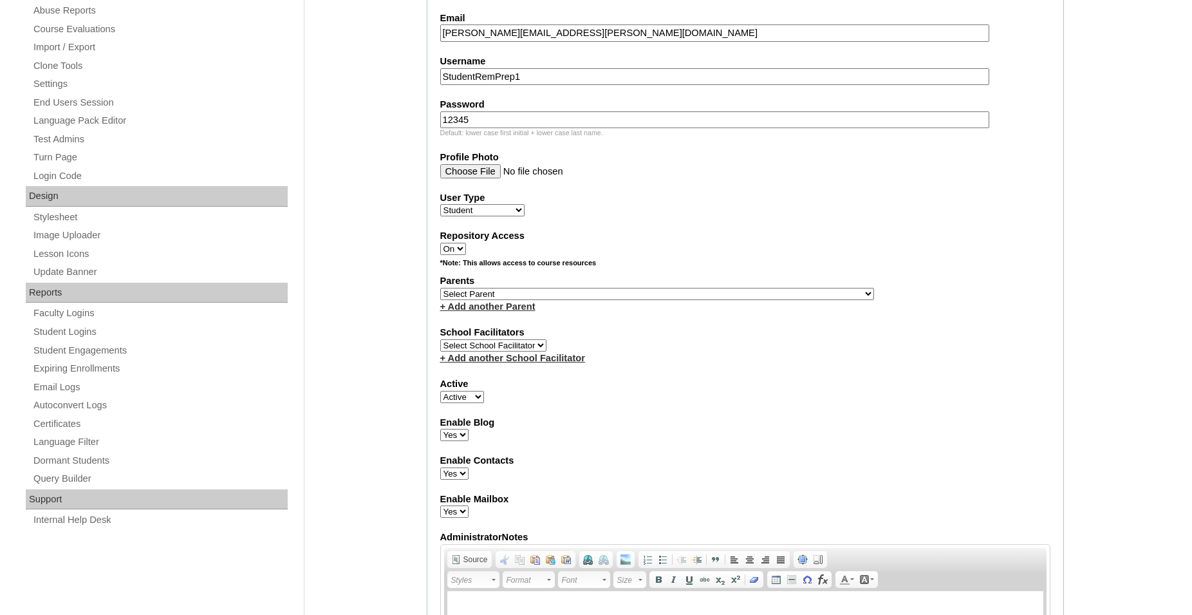
type input "12345"
select select "36630"
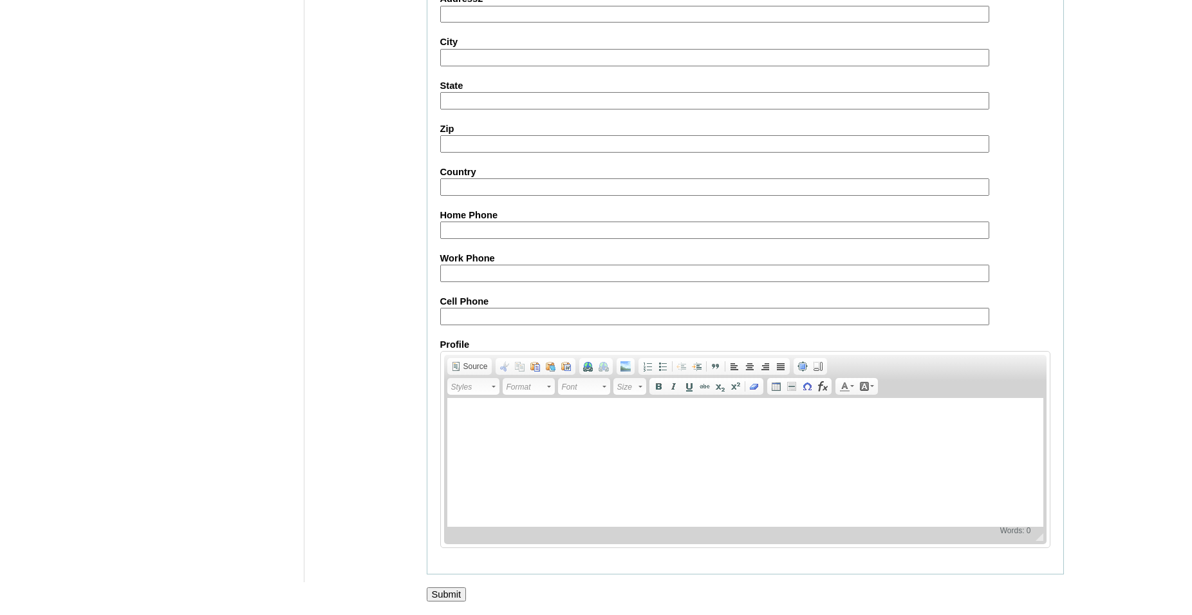
click at [451, 595] on input "Submit" at bounding box center [447, 594] width 40 height 14
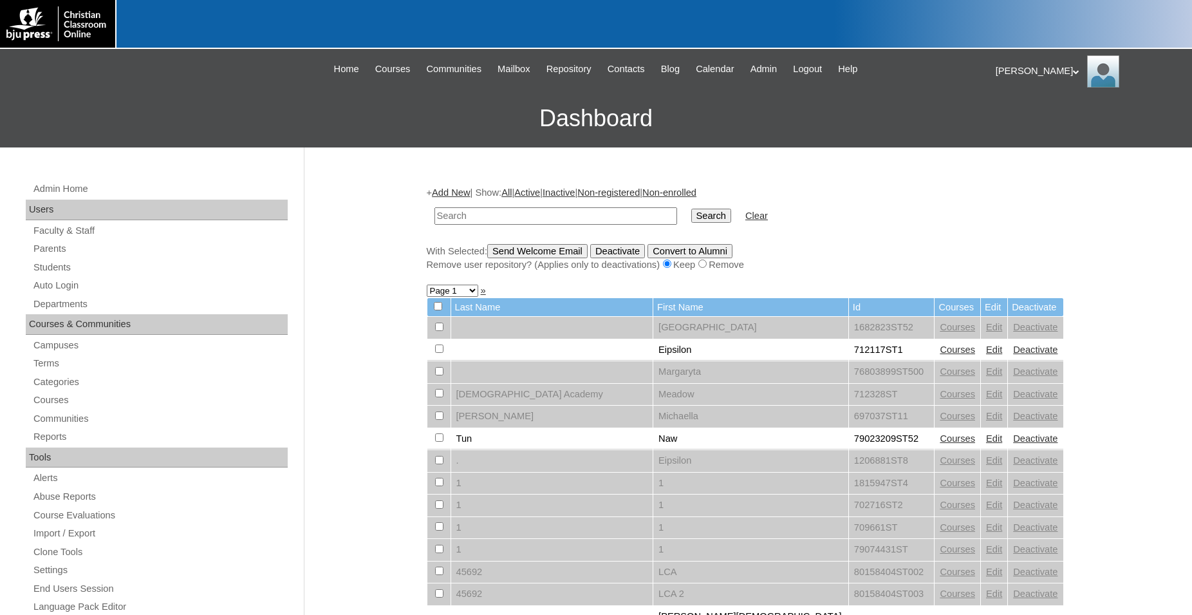
click at [568, 218] on input "text" at bounding box center [555, 215] width 243 height 17
type input "79433539"
click at [691, 209] on input "Search" at bounding box center [711, 216] width 40 height 14
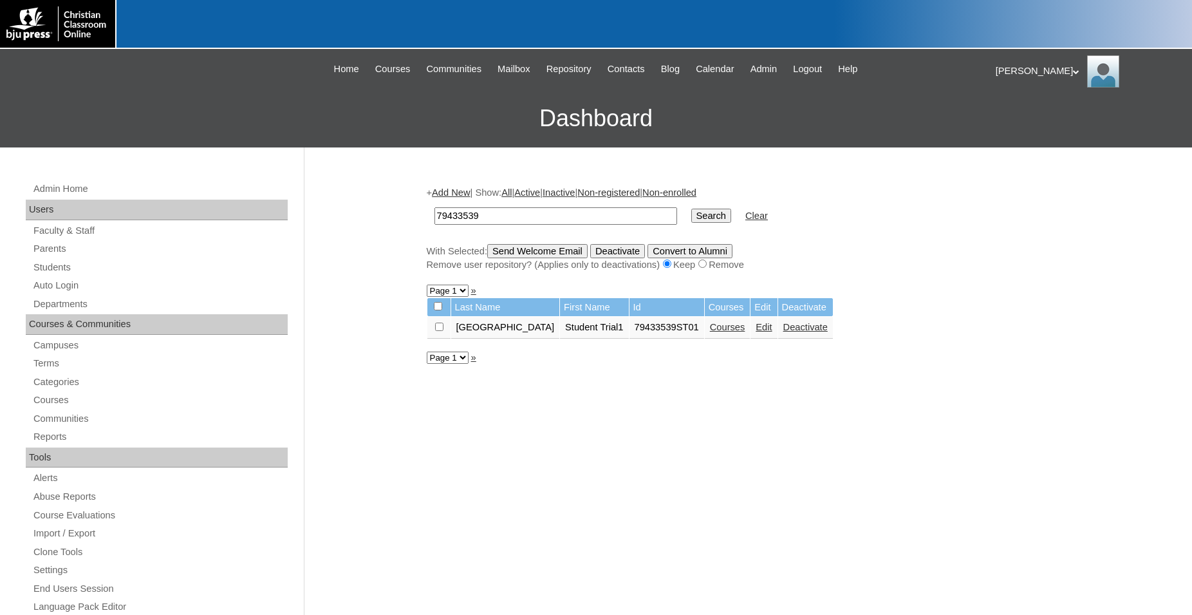
click at [745, 332] on link "Courses" at bounding box center [727, 327] width 35 height 10
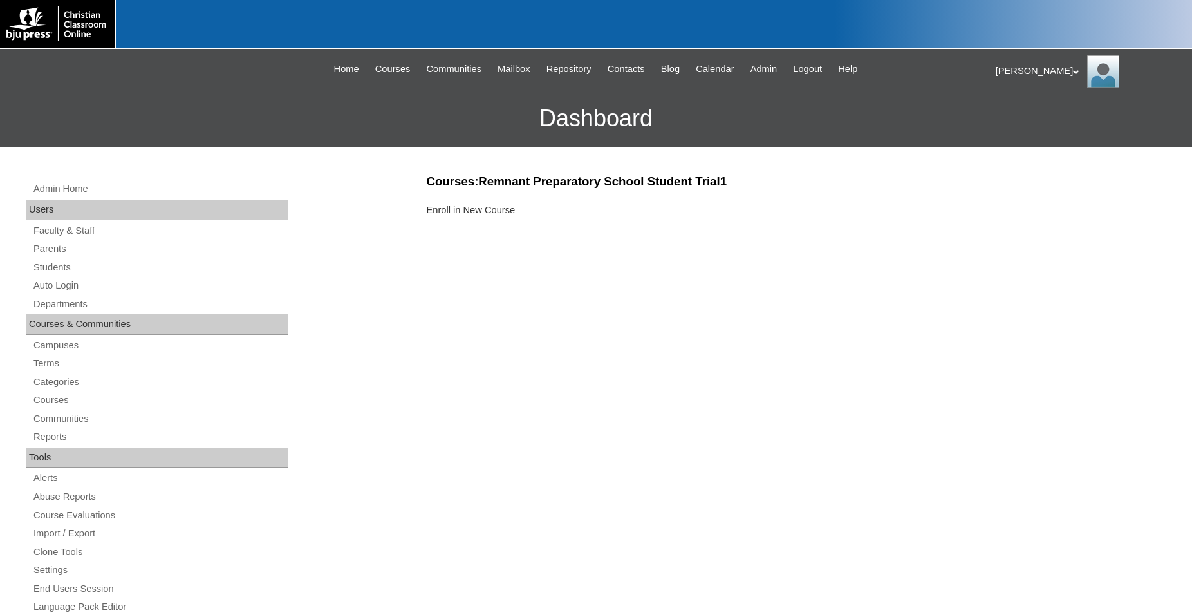
click at [490, 209] on link "Enroll in New Course" at bounding box center [471, 210] width 89 height 10
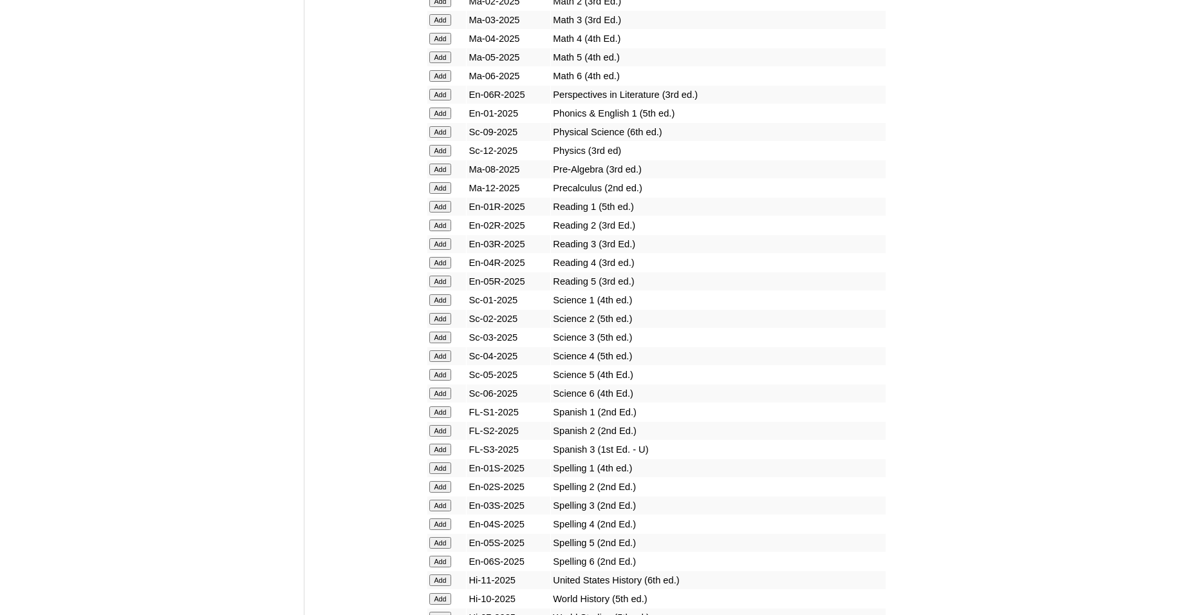
scroll to position [1444, 0]
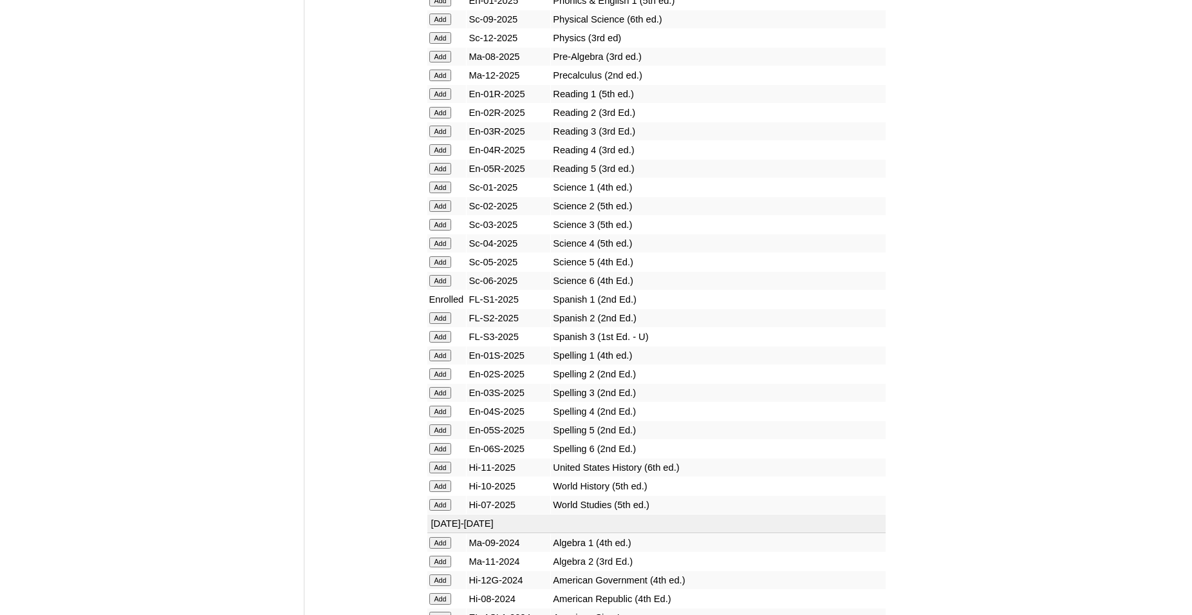
scroll to position [1576, 0]
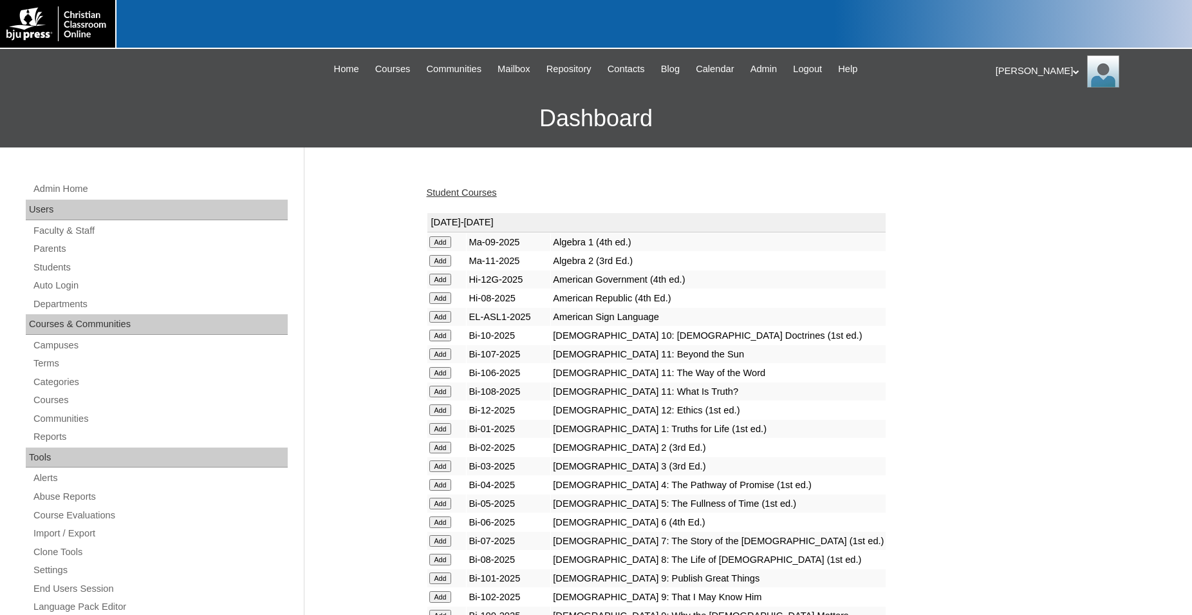
click at [438, 248] on input "Add" at bounding box center [440, 242] width 23 height 12
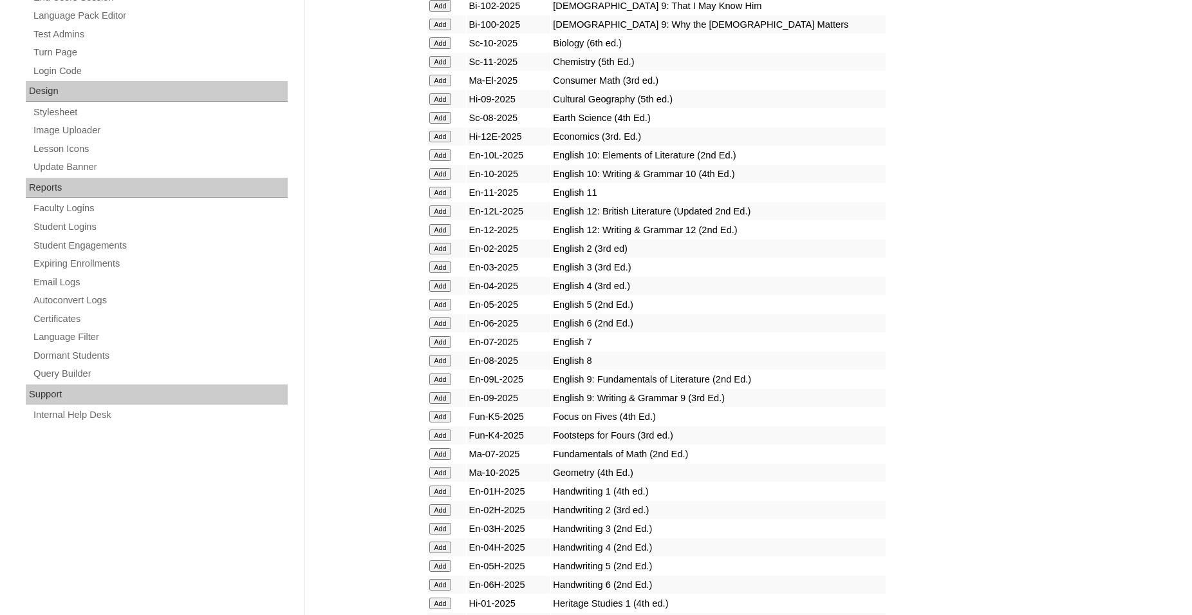
scroll to position [328, 0]
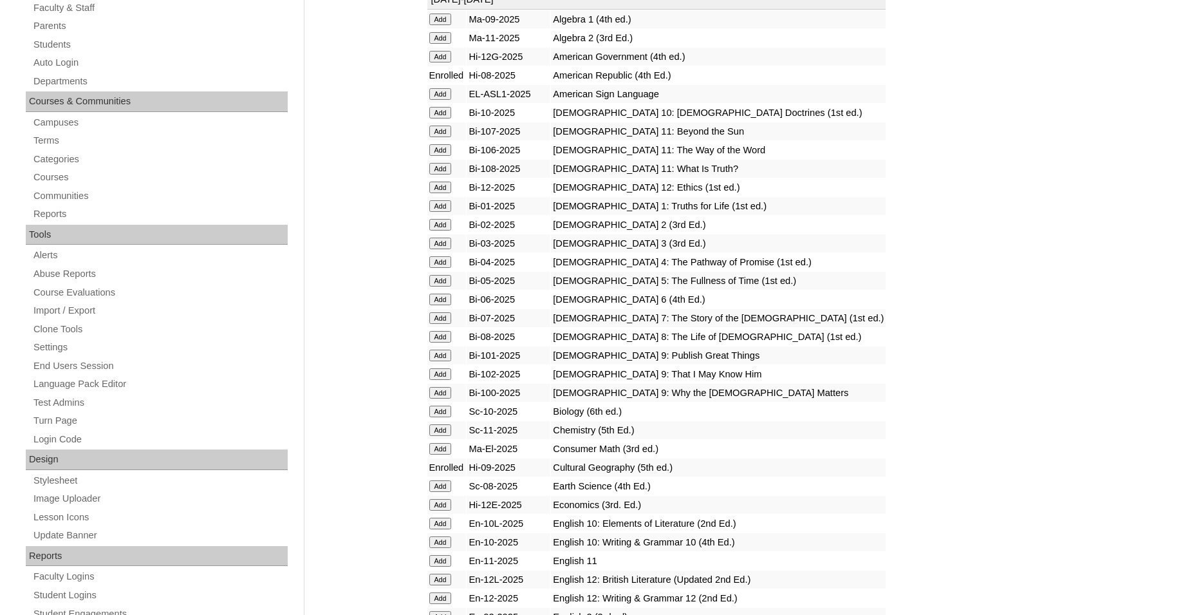
scroll to position [328, 0]
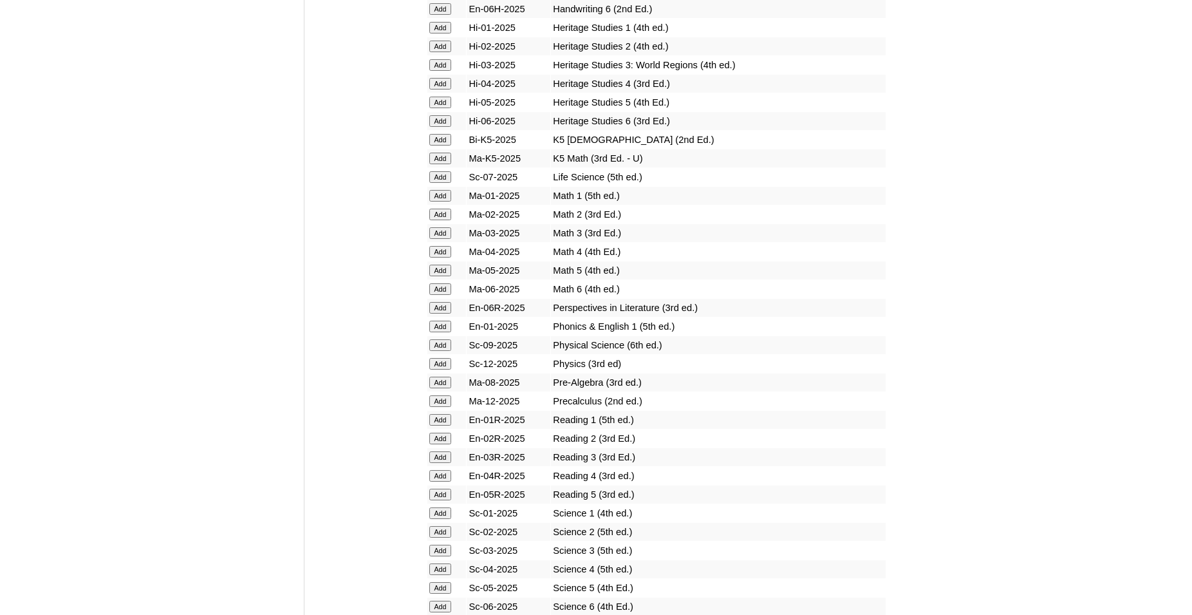
scroll to position [1313, 0]
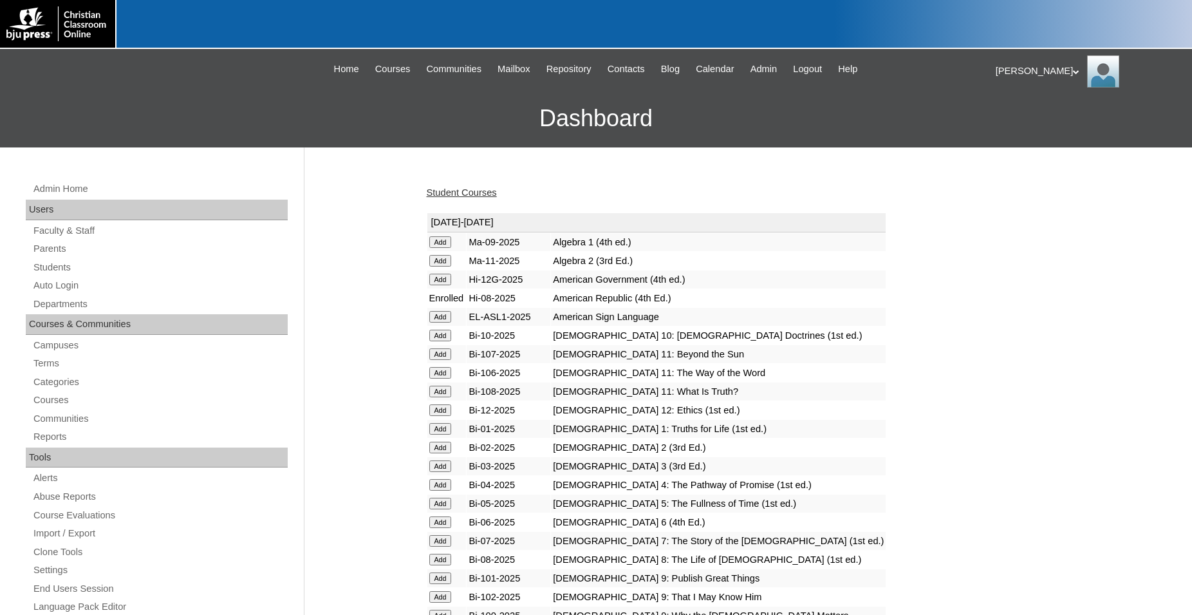
click at [478, 195] on link "Student Courses" at bounding box center [462, 192] width 70 height 10
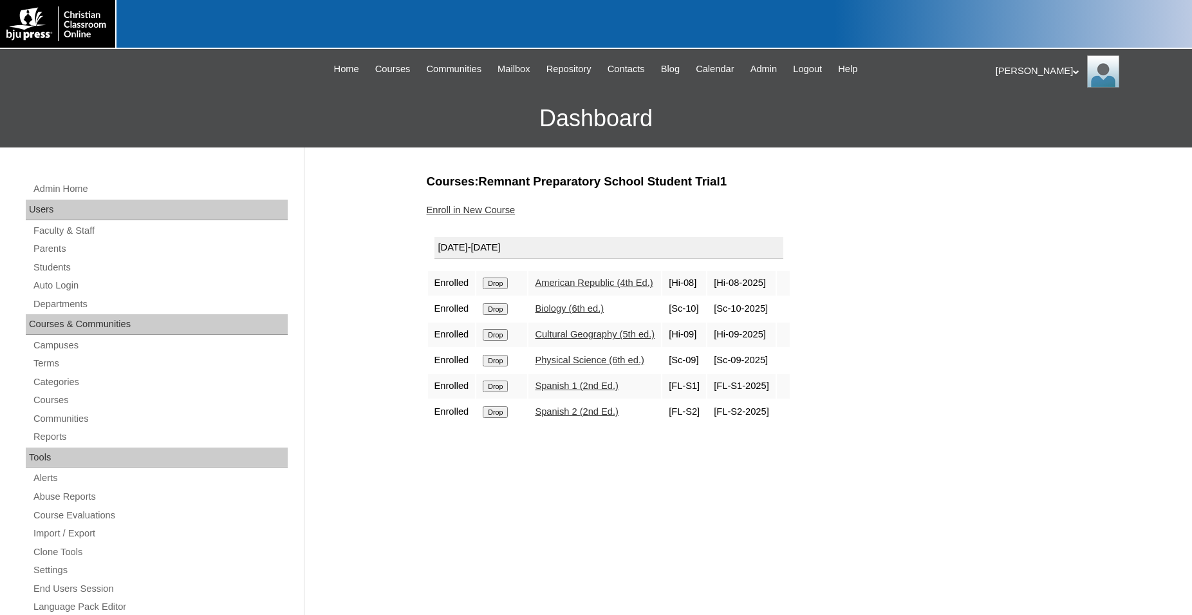
click at [1035, 75] on div "Jonelle My Profile My Settings Logout" at bounding box center [1087, 71] width 183 height 32
click at [1029, 125] on span "Logout" at bounding box center [1019, 121] width 26 height 10
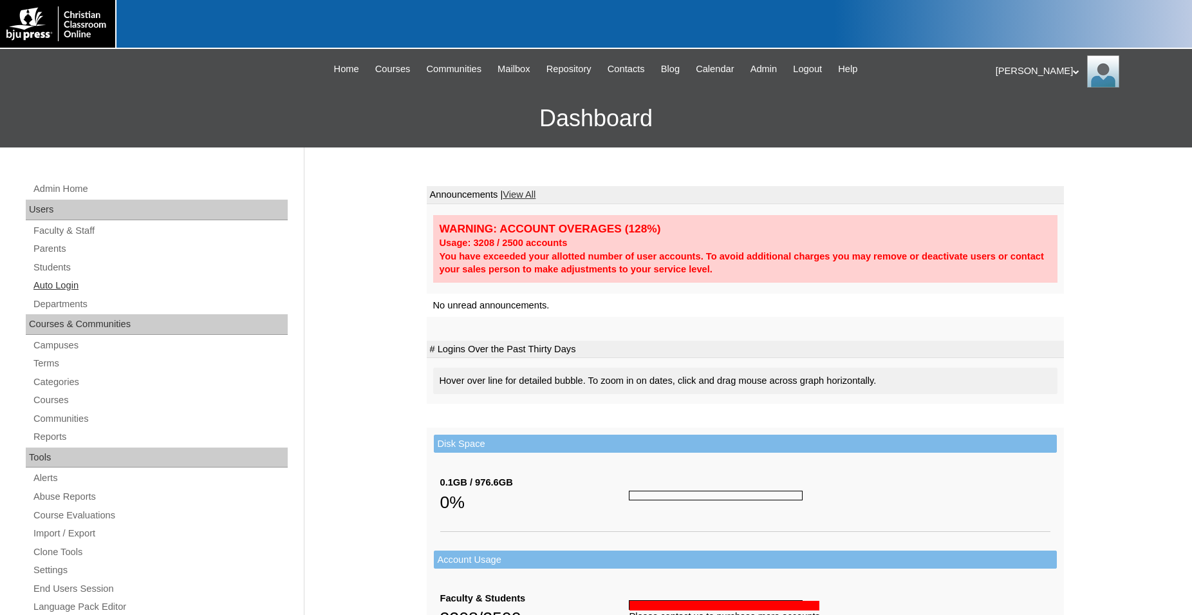
click at [65, 285] on link "Auto Login" at bounding box center [160, 285] width 256 height 16
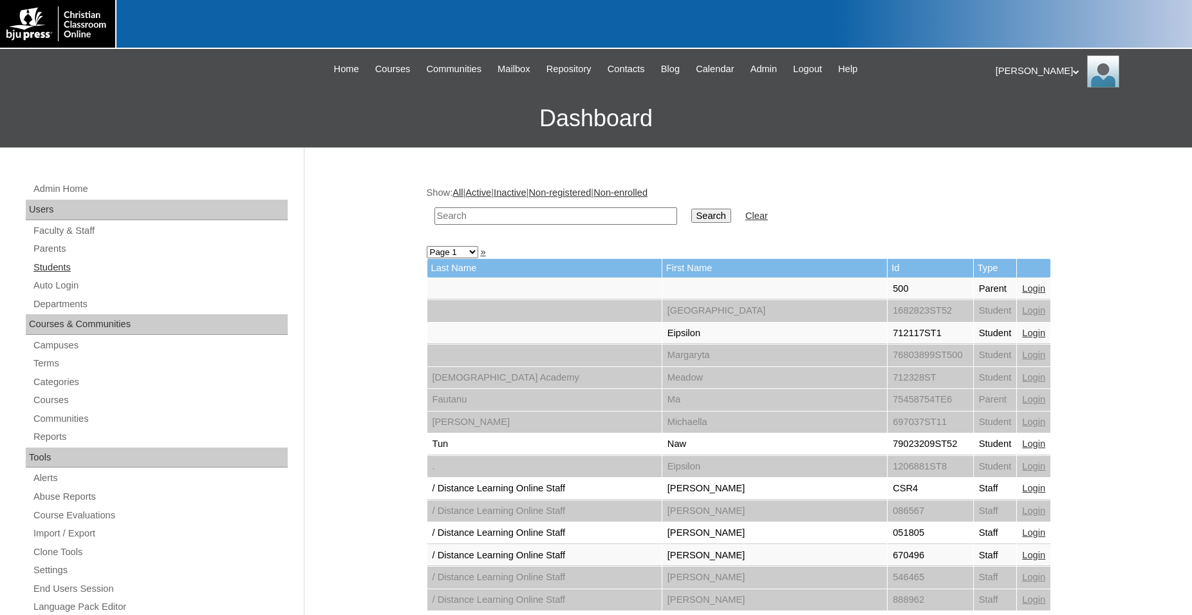
click at [61, 265] on link "Students" at bounding box center [160, 267] width 256 height 16
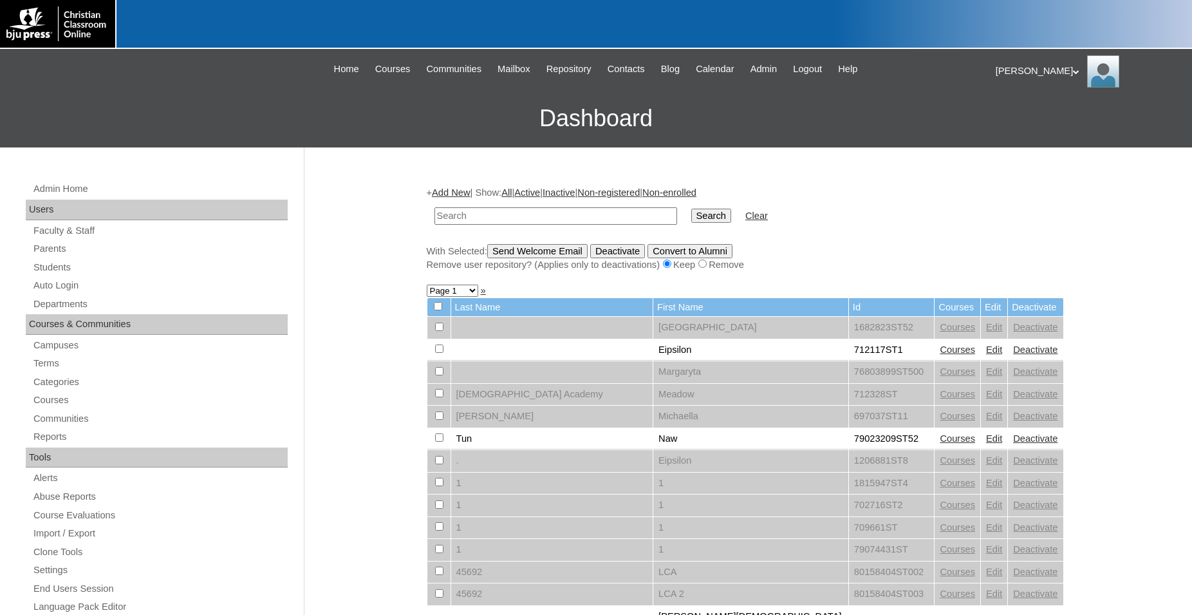
click at [525, 216] on input "text" at bounding box center [555, 215] width 243 height 17
type input "79433539"
click at [691, 209] on input "Search" at bounding box center [711, 216] width 40 height 14
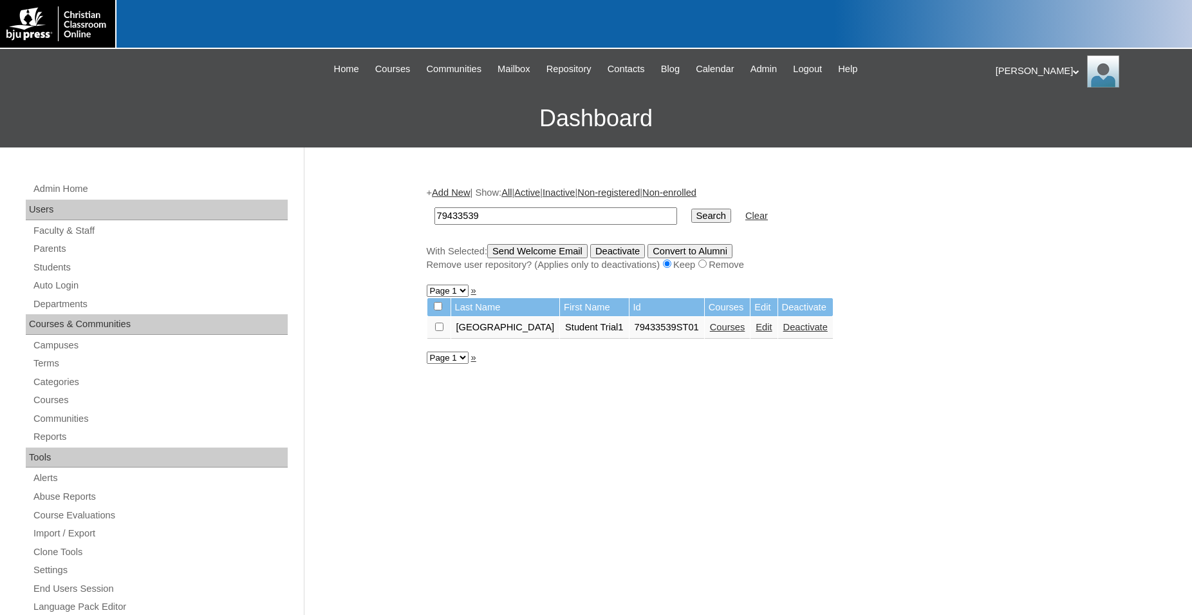
click at [745, 332] on link "Courses" at bounding box center [727, 327] width 35 height 10
